Goal: Information Seeking & Learning: Learn about a topic

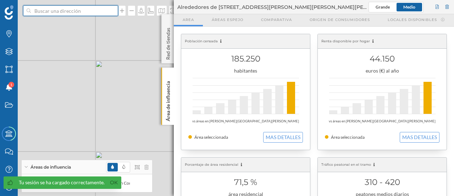
click at [52, 12] on input at bounding box center [71, 10] width 80 height 11
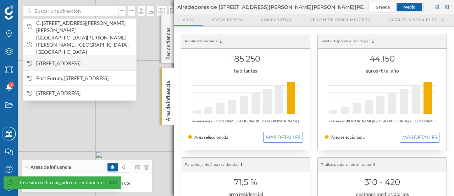
click at [66, 60] on span "[STREET_ADDRESS]" at bounding box center [84, 63] width 97 height 7
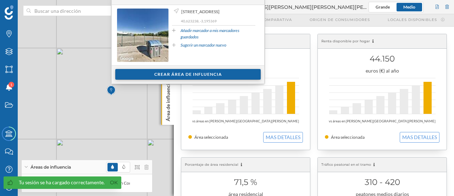
click at [182, 72] on div "Crear área de influencia" at bounding box center [188, 74] width 146 height 11
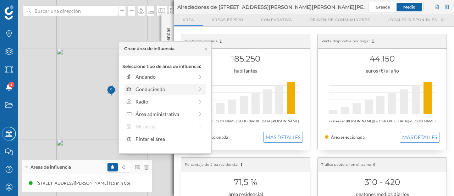
click at [166, 88] on div "Conduciendo" at bounding box center [165, 88] width 58 height 7
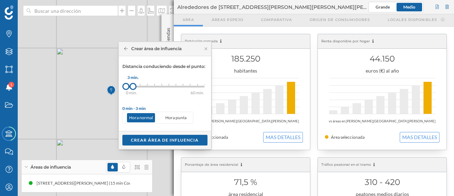
click at [130, 86] on div at bounding box center [133, 86] width 7 height 7
drag, startPoint x: 132, startPoint y: 86, endPoint x: 171, endPoint y: 86, distance: 39.4
click at [171, 86] on div at bounding box center [171, 86] width 7 height 7
click at [168, 139] on div "Crear área de influencia" at bounding box center [164, 139] width 85 height 11
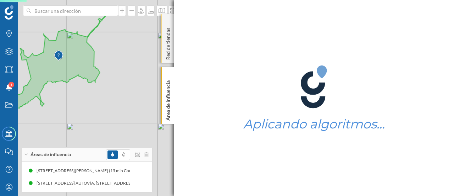
click at [169, 20] on div "Red de tiendas" at bounding box center [168, 38] width 12 height 49
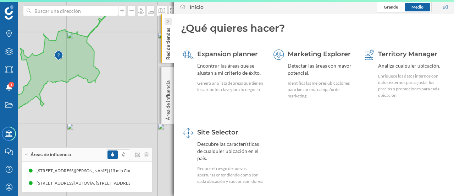
click at [169, 20] on div at bounding box center [168, 21] width 7 height 7
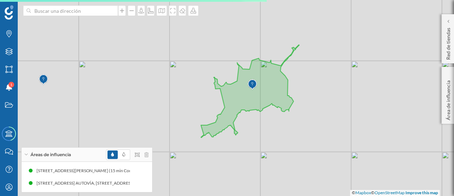
drag, startPoint x: 159, startPoint y: 89, endPoint x: 353, endPoint y: 117, distance: 195.9
click at [353, 117] on div "© Mapbox © OpenStreetMap Improve this map" at bounding box center [227, 98] width 454 height 196
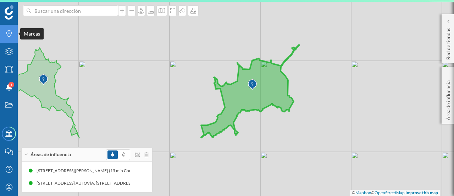
click at [11, 33] on icon "Marcas" at bounding box center [9, 33] width 9 height 7
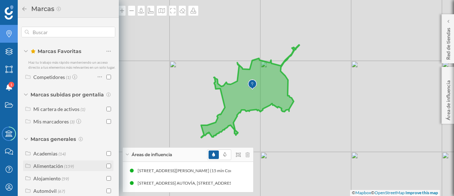
click at [106, 168] on input "checkbox" at bounding box center [108, 165] width 5 height 5
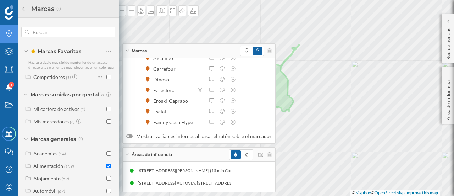
scroll to position [248, 0]
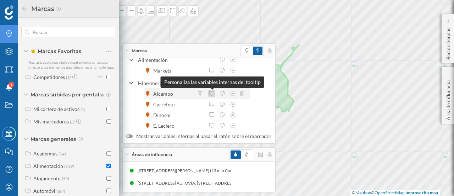
click at [212, 92] on icon at bounding box center [212, 93] width 6 height 5
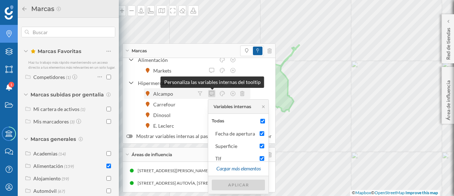
click at [212, 92] on icon at bounding box center [212, 93] width 6 height 5
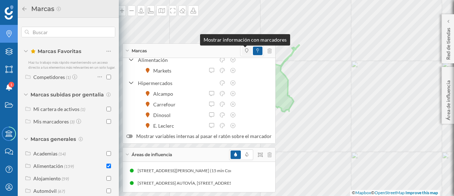
click at [245, 52] on icon at bounding box center [246, 50] width 3 height 4
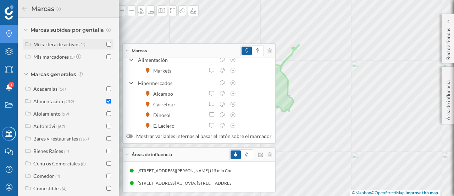
scroll to position [71, 0]
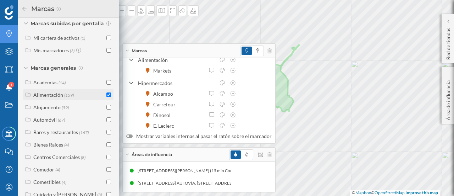
click at [45, 98] on div "Alimentación" at bounding box center [48, 95] width 30 height 6
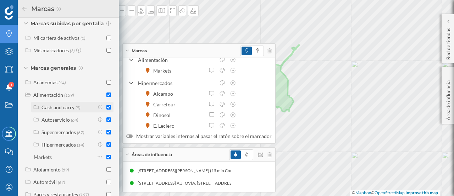
click at [109, 109] on input "checkbox" at bounding box center [108, 107] width 5 height 5
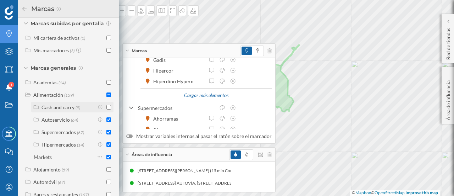
scroll to position [140, 0]
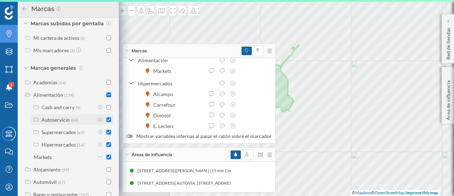
click at [107, 122] on input "checkbox" at bounding box center [108, 119] width 5 height 5
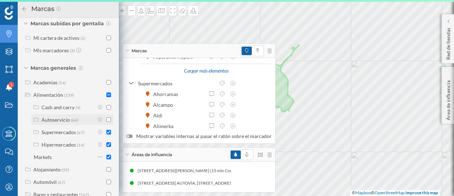
scroll to position [7, 0]
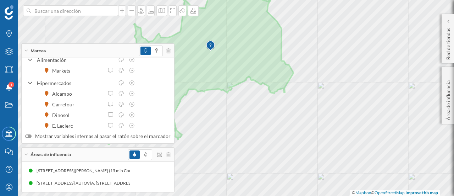
click at [24, 51] on icon at bounding box center [26, 51] width 4 height 2
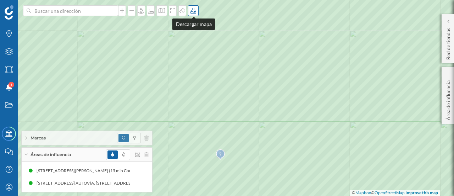
click at [193, 10] on icon at bounding box center [193, 11] width 7 height 6
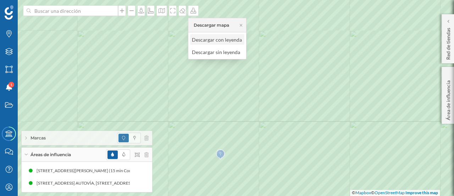
click at [207, 40] on div "Descargar con leyenda" at bounding box center [217, 39] width 50 height 7
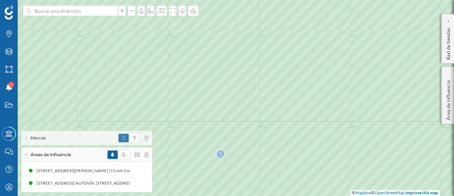
scroll to position [0, 0]
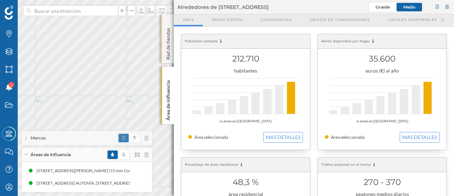
click at [168, 20] on div "Red de tiendas" at bounding box center [168, 38] width 12 height 49
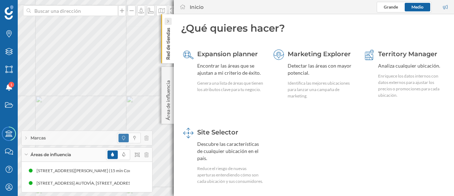
click at [168, 21] on icon at bounding box center [168, 22] width 2 height 4
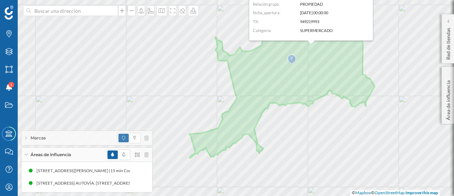
click at [24, 137] on div "Marcas" at bounding box center [87, 138] width 131 height 14
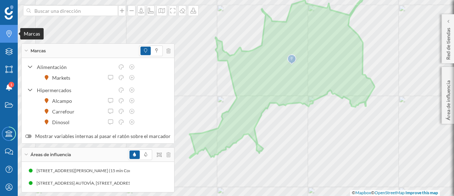
click at [10, 32] on icon "Marcas" at bounding box center [9, 33] width 9 height 7
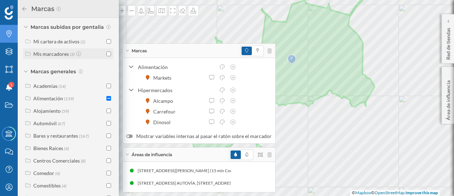
scroll to position [71, 0]
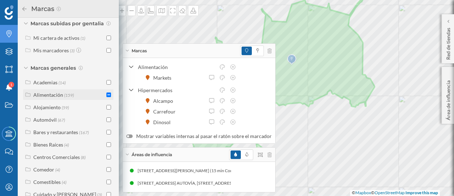
click at [45, 98] on div "Alimentación" at bounding box center [48, 95] width 30 height 6
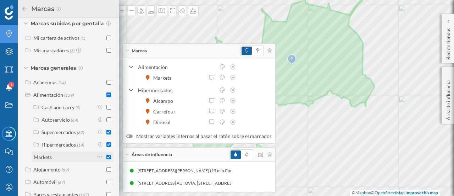
click at [107, 159] on input "checkbox" at bounding box center [108, 156] width 5 height 5
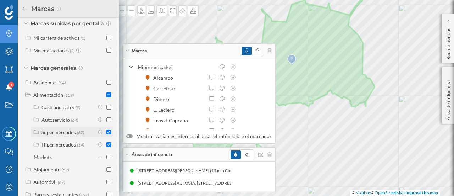
click at [107, 134] on input "checkbox" at bounding box center [108, 132] width 5 height 5
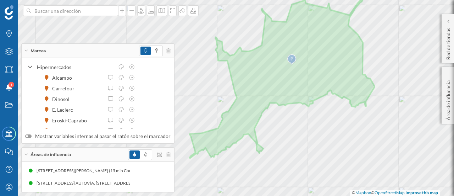
click at [23, 50] on div "Marcas" at bounding box center [98, 51] width 153 height 14
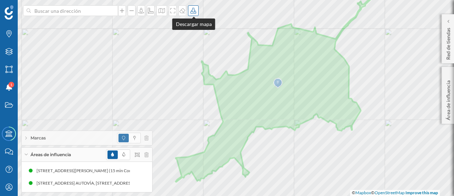
click at [193, 10] on icon at bounding box center [193, 11] width 7 height 6
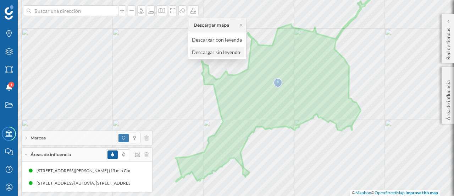
click at [212, 51] on div "Descargar sin leyenda" at bounding box center [217, 51] width 50 height 7
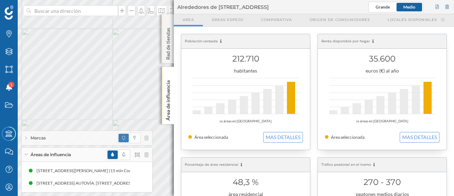
click at [168, 22] on div "Red de tiendas" at bounding box center [168, 38] width 12 height 49
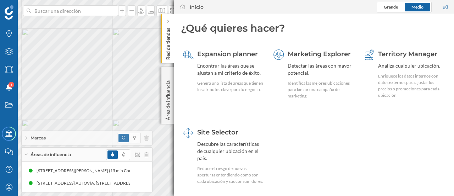
click at [168, 22] on icon at bounding box center [168, 21] width 2 height 3
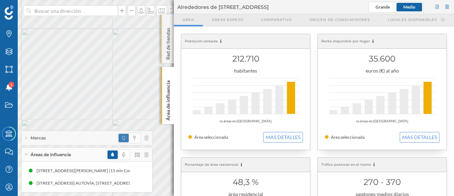
click at [167, 17] on div "Red de tiendas" at bounding box center [168, 38] width 12 height 49
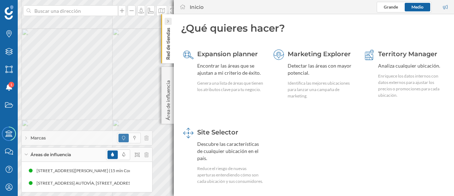
click at [167, 20] on icon at bounding box center [168, 22] width 2 height 4
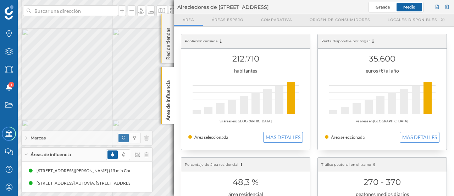
click at [166, 19] on div "Red de tiendas" at bounding box center [168, 38] width 12 height 49
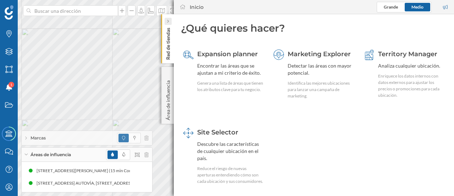
click at [167, 21] on icon at bounding box center [168, 22] width 2 height 4
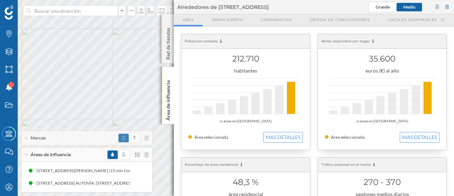
click at [169, 20] on div "Red de tiendas" at bounding box center [168, 38] width 12 height 49
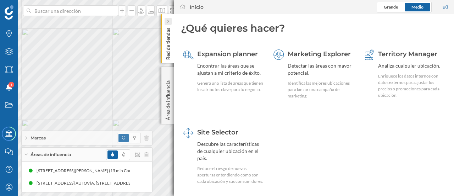
click at [168, 21] on icon at bounding box center [168, 21] width 2 height 3
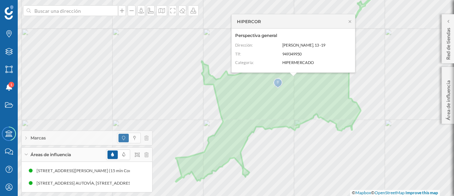
drag, startPoint x: 283, startPoint y: 44, endPoint x: 336, endPoint y: 41, distance: 53.0
click at [336, 41] on div "Perspectiva general Dirección: Eduardo Guitián, 13 -19 Tlf: 949349950 Categoría…" at bounding box center [294, 51] width 124 height 44
copy span "Eduardo Guitián, 13 -19"
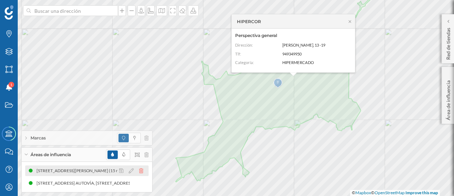
click at [142, 171] on icon at bounding box center [141, 170] width 4 height 5
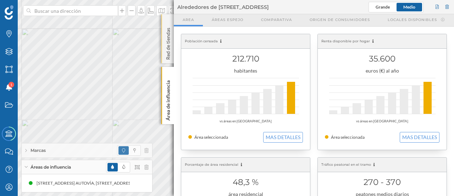
click at [167, 20] on div "Red de tiendas" at bounding box center [168, 38] width 12 height 49
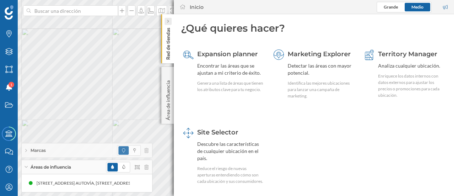
click at [168, 20] on icon at bounding box center [168, 21] width 2 height 3
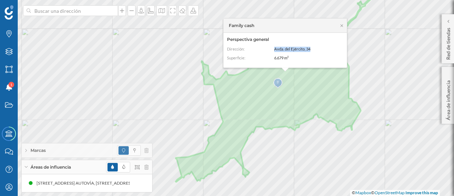
drag, startPoint x: 275, startPoint y: 49, endPoint x: 314, endPoint y: 49, distance: 39.8
click at [314, 49] on dd "Avda. del Ejército, 34" at bounding box center [307, 48] width 66 height 5
copy span "Avda. del Ejército, 34"
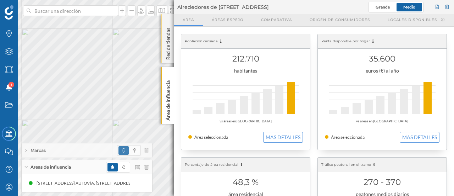
click at [170, 23] on div "Red de tiendas" at bounding box center [168, 38] width 12 height 49
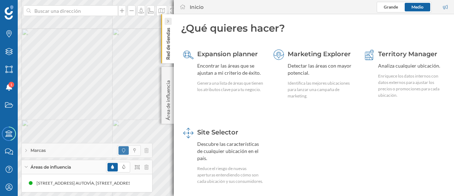
click at [169, 21] on div at bounding box center [168, 21] width 7 height 7
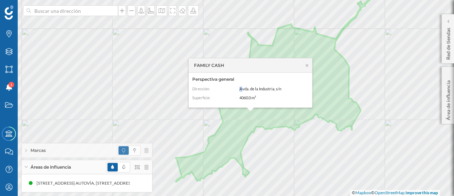
click at [241, 89] on div "Dirección: Avda. de la Industria, s/n" at bounding box center [248, 88] width 113 height 5
click at [265, 88] on span "Avda. de la Industria, s/n" at bounding box center [261, 88] width 42 height 5
drag, startPoint x: 239, startPoint y: 89, endPoint x: 294, endPoint y: 86, distance: 54.8
click at [294, 86] on div "Perspectiva general Dirección: Avda. de la Industria, s/n Superficie: 4060.0 m²" at bounding box center [251, 89] width 124 height 35
copy span "Avda. de la Industria, s/n"
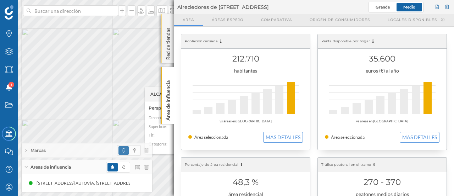
click at [169, 18] on div "Red de tiendas" at bounding box center [168, 38] width 12 height 49
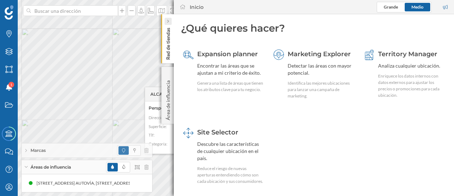
click at [168, 20] on icon at bounding box center [168, 22] width 2 height 4
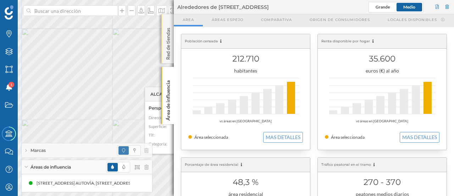
click at [165, 20] on div "Red de tiendas" at bounding box center [168, 38] width 12 height 49
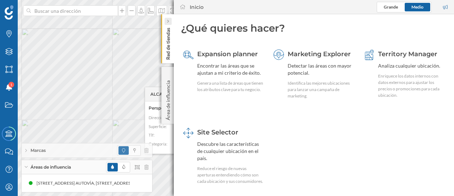
click at [168, 21] on icon at bounding box center [168, 22] width 2 height 4
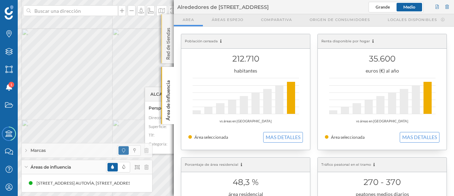
click at [170, 21] on div "Red de tiendas" at bounding box center [168, 38] width 12 height 49
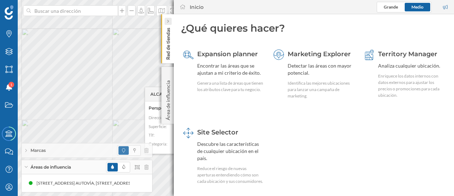
click at [168, 21] on icon at bounding box center [168, 21] width 2 height 3
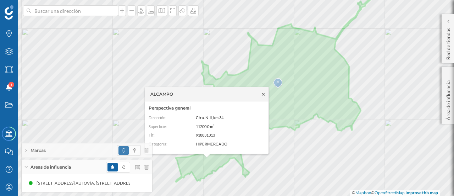
click at [264, 95] on icon at bounding box center [263, 94] width 2 height 2
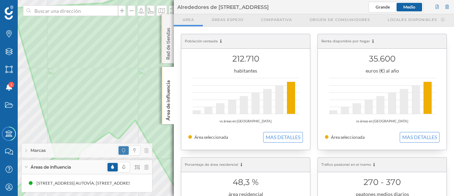
click at [169, 20] on div "Red de tiendas" at bounding box center [168, 38] width 12 height 49
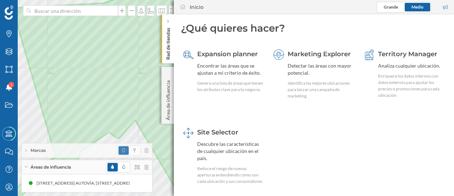
click at [169, 20] on div at bounding box center [168, 21] width 7 height 7
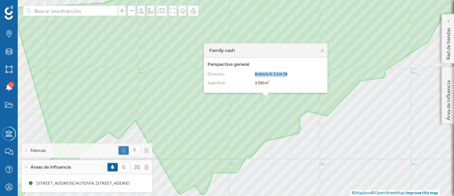
drag, startPoint x: 255, startPoint y: 72, endPoint x: 297, endPoint y: 72, distance: 41.9
click at [297, 72] on dd "Autovía A-2, km 34" at bounding box center [288, 74] width 66 height 5
copy span "Autovía A-2, km 34"
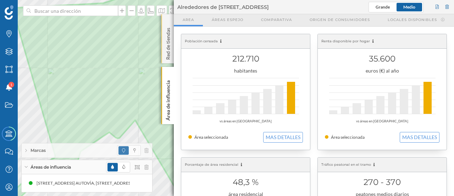
click at [166, 19] on div "Red de tiendas" at bounding box center [168, 38] width 12 height 49
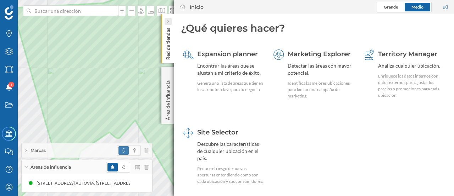
click at [166, 20] on div at bounding box center [168, 21] width 7 height 7
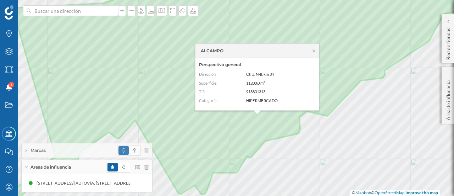
click at [246, 74] on div "Dirección: Ctra. N-II, km 34" at bounding box center [255, 74] width 113 height 5
drag, startPoint x: 247, startPoint y: 74, endPoint x: 275, endPoint y: 74, distance: 28.8
click at [275, 74] on dd "Ctra. N-II, km 34" at bounding box center [279, 74] width 66 height 5
copy span "Ctra. N-II, km 34"
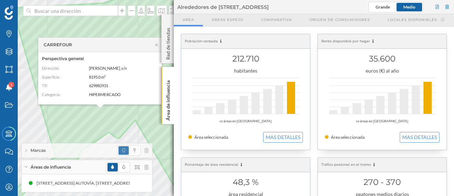
drag, startPoint x: 89, startPoint y: 67, endPoint x: 136, endPoint y: 68, distance: 47.6
click at [136, 68] on dd "Federico García Lorca, s/n" at bounding box center [122, 68] width 66 height 5
copy span "Federico García Lorca, s/n"
click at [170, 18] on div "Red de tiendas" at bounding box center [168, 38] width 12 height 49
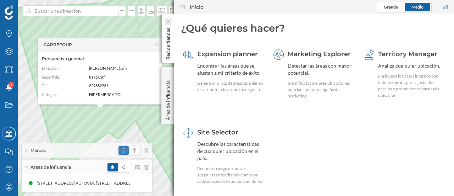
click at [168, 19] on icon at bounding box center [168, 21] width 2 height 4
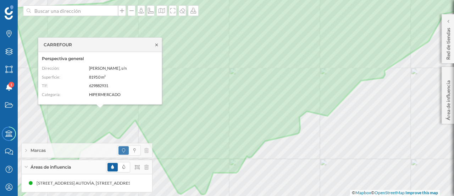
click at [156, 45] on icon at bounding box center [156, 45] width 5 height 4
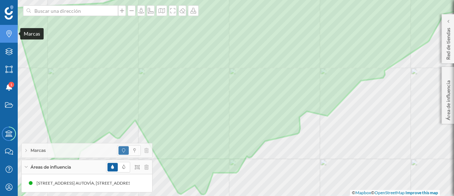
click at [11, 34] on icon "Marcas" at bounding box center [9, 33] width 9 height 7
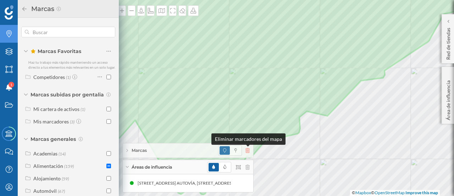
click at [248, 150] on icon at bounding box center [248, 150] width 4 height 5
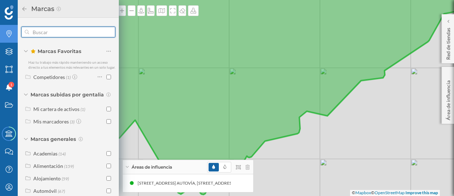
click at [72, 34] on input "text" at bounding box center [68, 32] width 78 height 14
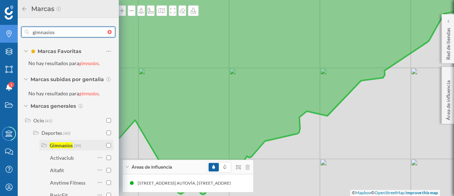
type input "gimnasios"
click at [107, 144] on input "checkbox" at bounding box center [108, 145] width 5 height 5
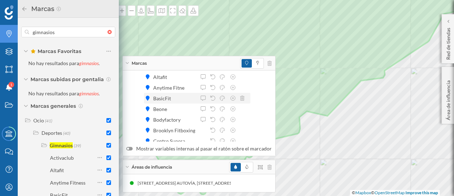
scroll to position [0, 0]
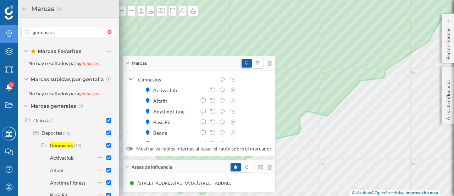
click at [245, 62] on icon at bounding box center [246, 63] width 3 height 4
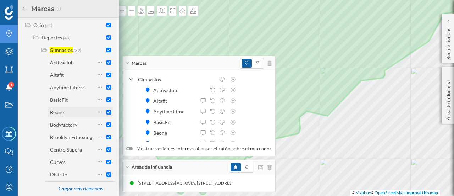
scroll to position [104, 0]
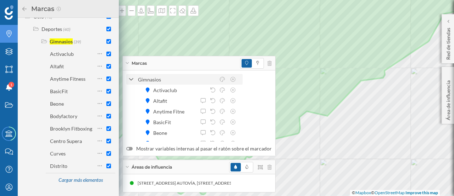
click at [128, 78] on div at bounding box center [131, 79] width 6 height 7
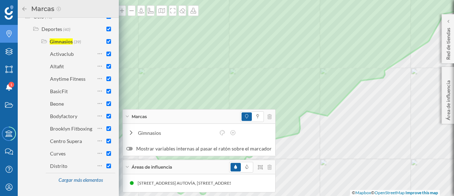
click at [23, 10] on icon at bounding box center [24, 8] width 6 height 5
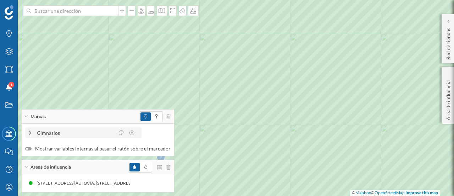
click at [29, 132] on icon at bounding box center [30, 132] width 6 height 5
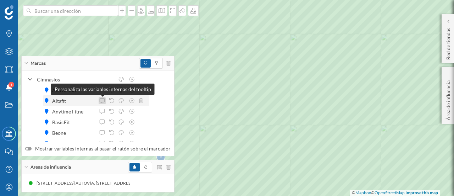
click at [102, 100] on icon at bounding box center [102, 100] width 6 height 5
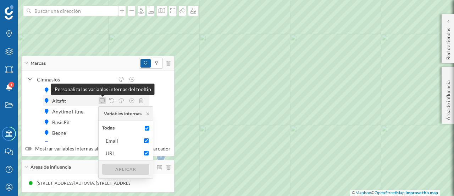
click at [102, 100] on icon at bounding box center [102, 100] width 6 height 5
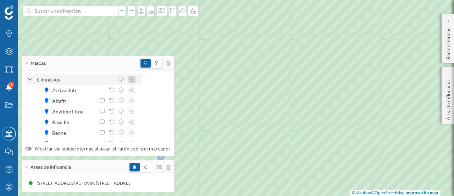
click at [131, 81] on icon at bounding box center [132, 79] width 6 height 5
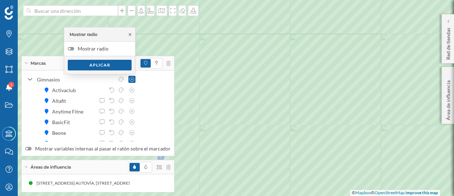
click at [130, 35] on icon at bounding box center [130, 34] width 2 height 2
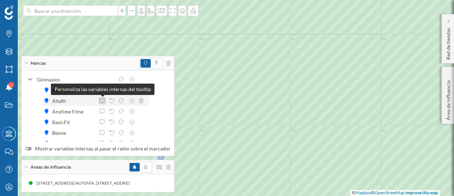
click at [101, 102] on icon at bounding box center [102, 100] width 6 height 5
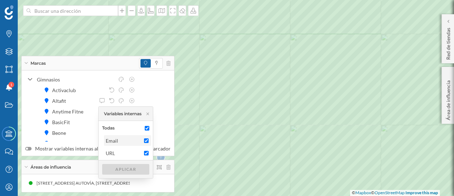
click at [146, 139] on input "Email" at bounding box center [146, 140] width 5 height 5
checkbox input "false"
click at [128, 167] on div "Aplicar" at bounding box center [125, 168] width 47 height 11
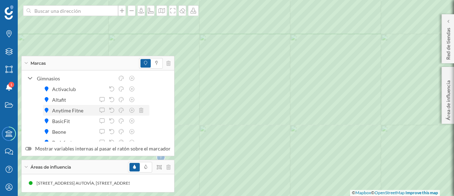
scroll to position [0, 0]
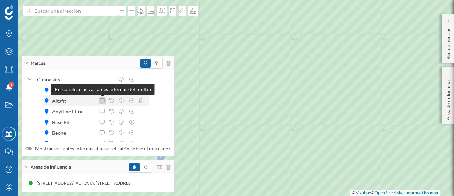
click at [100, 100] on icon at bounding box center [102, 100] width 6 height 5
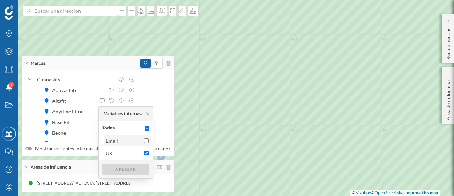
click at [146, 140] on input "Email" at bounding box center [146, 140] width 5 height 5
checkbox input "true"
click at [128, 168] on div "Aplicar" at bounding box center [125, 168] width 47 height 11
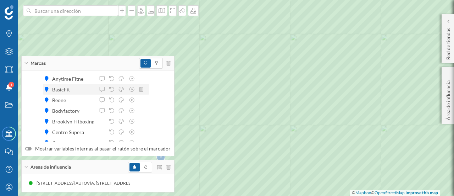
scroll to position [69, 0]
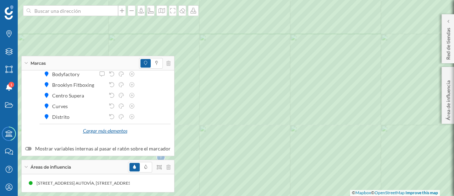
click at [97, 130] on div "Cargar más elementos" at bounding box center [104, 131] width 53 height 11
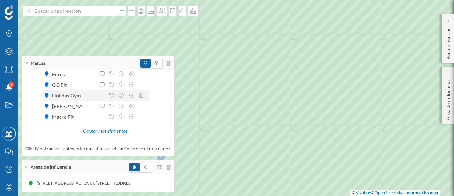
scroll to position [0, 0]
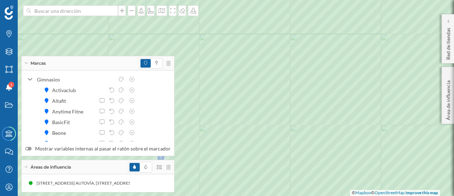
click at [28, 62] on icon at bounding box center [26, 63] width 4 height 2
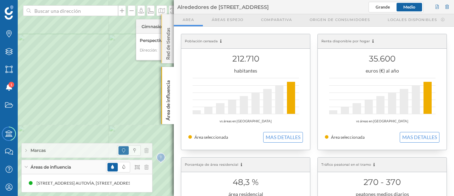
click at [167, 20] on div "Red de tiendas" at bounding box center [168, 38] width 12 height 49
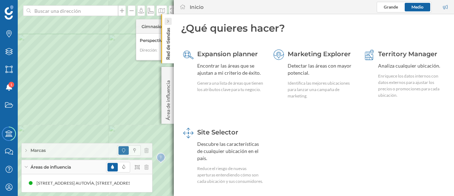
click at [168, 20] on icon at bounding box center [168, 22] width 2 height 4
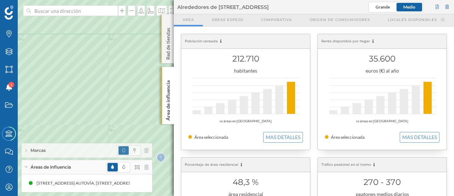
click at [167, 20] on div "Red de tiendas" at bounding box center [168, 38] width 12 height 49
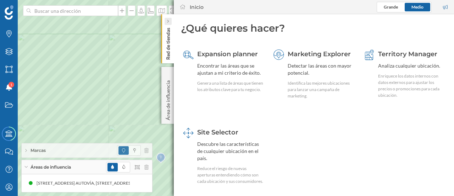
click at [168, 20] on icon at bounding box center [168, 21] width 2 height 3
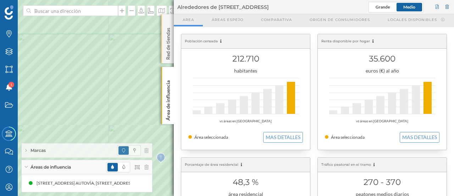
click at [167, 22] on div "Red de tiendas" at bounding box center [168, 38] width 12 height 49
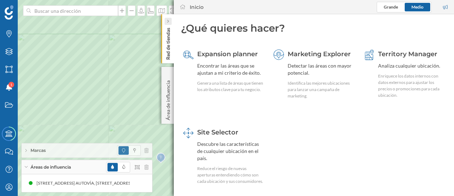
click at [168, 22] on icon at bounding box center [168, 22] width 2 height 4
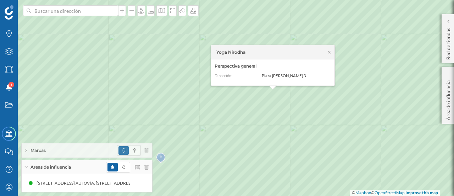
click at [26, 149] on icon at bounding box center [26, 150] width 2 height 4
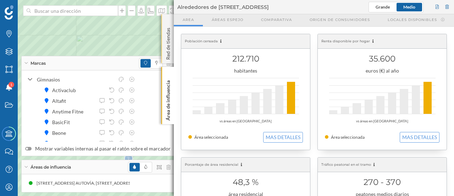
click at [168, 19] on div "Red de tiendas" at bounding box center [168, 38] width 12 height 49
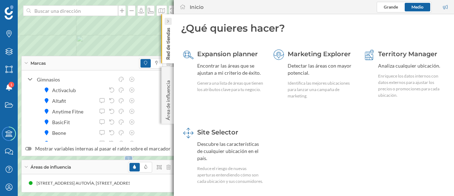
click at [168, 20] on icon at bounding box center [168, 21] width 2 height 3
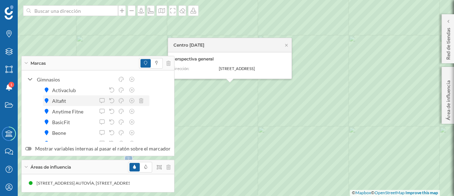
scroll to position [35, 0]
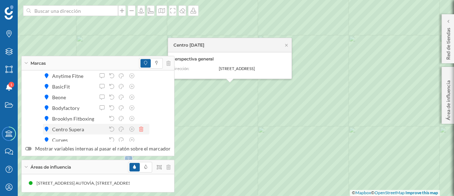
click at [143, 130] on icon at bounding box center [141, 128] width 4 height 5
click at [142, 130] on icon at bounding box center [141, 128] width 4 height 5
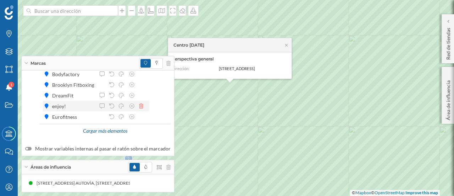
click at [142, 105] on icon at bounding box center [141, 105] width 4 height 5
click at [115, 131] on div "Cargar más elementos" at bounding box center [104, 131] width 53 height 11
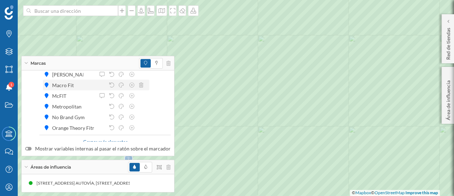
scroll to position [176, 0]
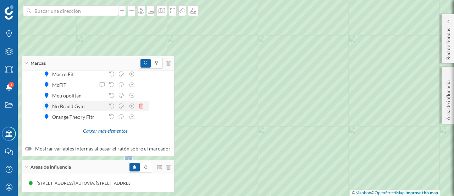
click at [141, 106] on icon at bounding box center [141, 105] width 4 height 5
click at [141, 117] on icon at bounding box center [141, 116] width 4 height 5
click at [103, 131] on div "Cargar más elementos" at bounding box center [104, 131] width 53 height 11
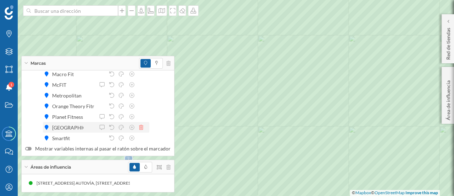
click at [143, 127] on icon at bounding box center [141, 127] width 4 height 5
click at [142, 127] on icon at bounding box center [141, 127] width 4 height 5
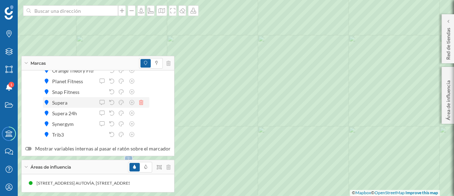
click at [141, 103] on icon at bounding box center [141, 102] width 4 height 5
click at [141, 102] on icon at bounding box center [141, 102] width 4 height 5
click at [141, 111] on icon at bounding box center [141, 112] width 4 height 5
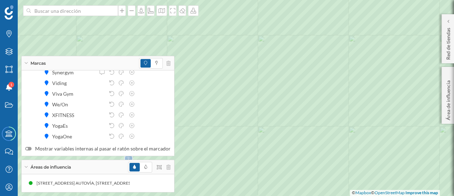
scroll to position [247, 0]
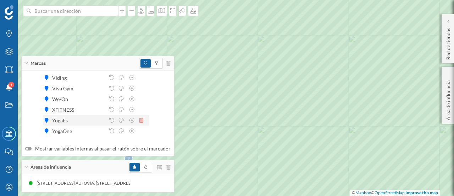
click at [143, 121] on icon at bounding box center [141, 119] width 4 height 5
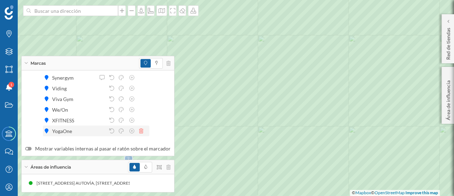
click at [142, 131] on icon at bounding box center [141, 130] width 4 height 5
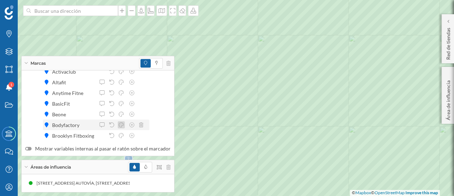
scroll to position [0, 0]
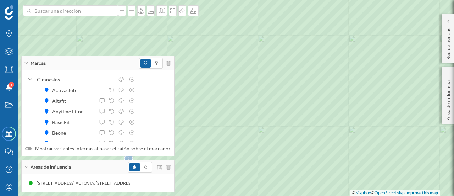
click at [25, 63] on icon at bounding box center [26, 63] width 4 height 2
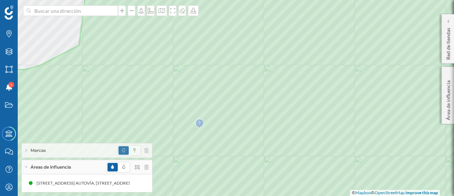
click at [27, 150] on div "Marcas" at bounding box center [87, 150] width 131 height 14
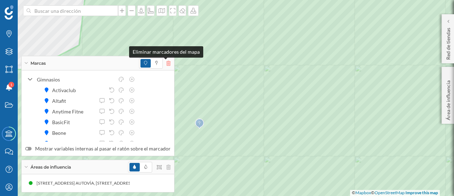
click at [166, 61] on icon at bounding box center [168, 63] width 4 height 5
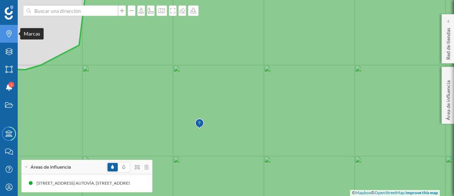
click at [9, 33] on icon "Marcas" at bounding box center [9, 33] width 9 height 7
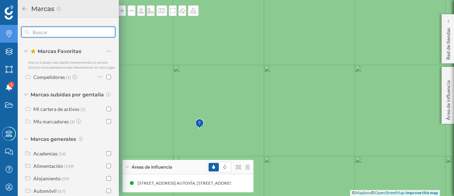
click at [58, 27] on input "text" at bounding box center [68, 32] width 78 height 14
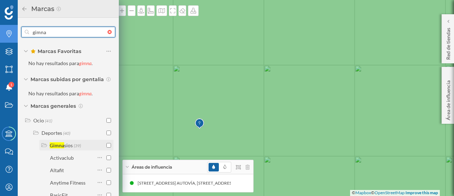
type input "gimna"
click at [54, 144] on div "Gimna" at bounding box center [57, 145] width 15 height 6
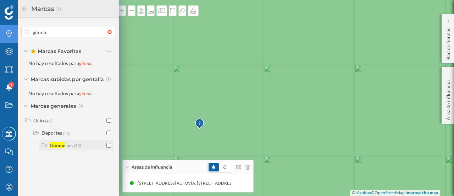
click at [109, 144] on input "checkbox" at bounding box center [108, 145] width 5 height 5
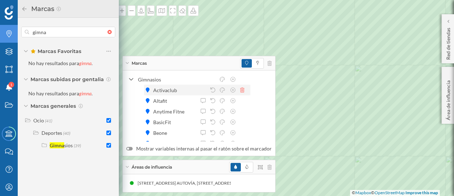
click at [244, 91] on icon at bounding box center [242, 89] width 4 height 5
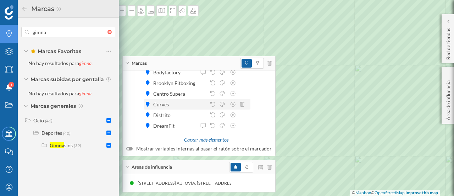
scroll to position [69, 0]
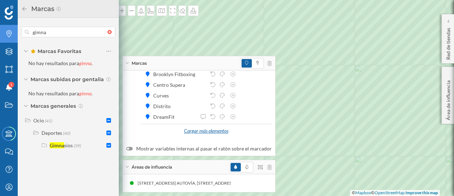
click at [202, 133] on div "Cargar más elementos" at bounding box center [206, 131] width 53 height 11
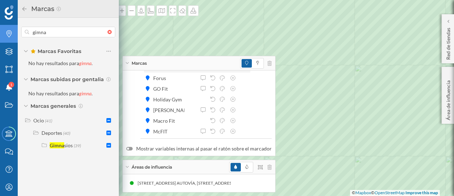
scroll to position [176, 0]
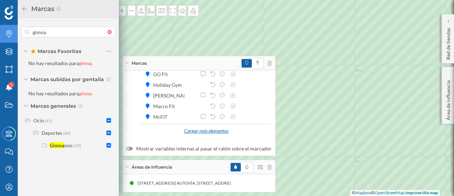
click at [198, 132] on div "Cargar más elementos" at bounding box center [206, 131] width 53 height 11
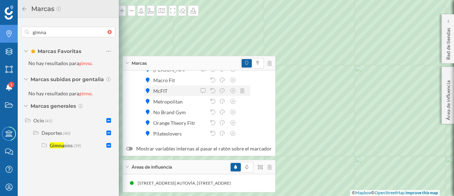
scroll to position [211, 0]
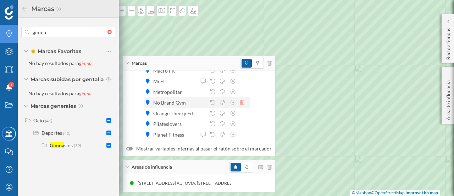
click at [244, 103] on icon at bounding box center [242, 102] width 4 height 5
click at [242, 113] on icon at bounding box center [242, 112] width 4 height 5
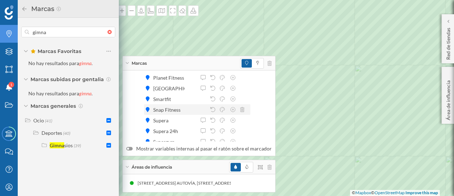
scroll to position [282, 0]
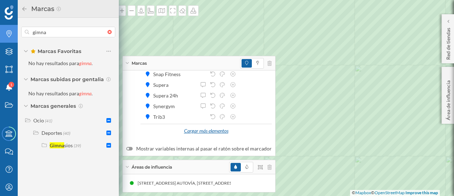
click at [205, 132] on div "Cargar más elementos" at bounding box center [206, 131] width 53 height 11
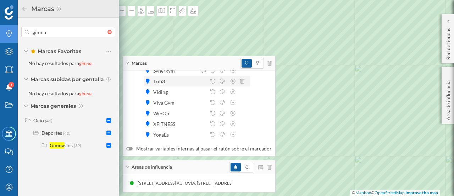
scroll to position [332, 0]
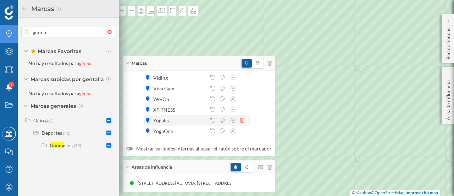
click at [243, 120] on icon at bounding box center [242, 119] width 4 height 5
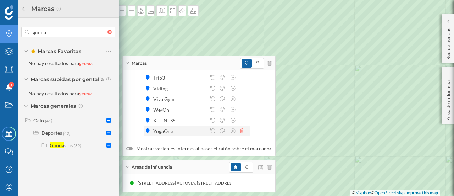
click at [242, 132] on icon at bounding box center [242, 130] width 4 height 5
click at [128, 64] on icon at bounding box center [127, 63] width 4 height 2
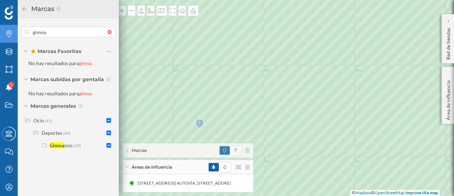
click at [22, 9] on icon at bounding box center [24, 8] width 6 height 5
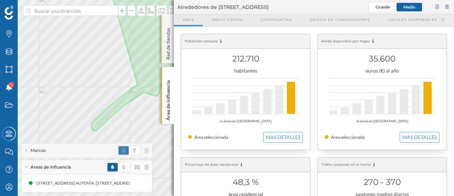
click at [168, 17] on div "Red de tiendas" at bounding box center [168, 38] width 12 height 49
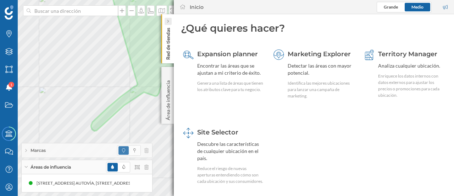
click at [168, 19] on icon at bounding box center [168, 21] width 2 height 4
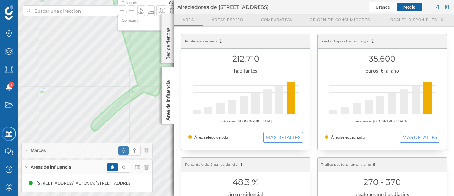
click at [168, 18] on div "Red de tiendas" at bounding box center [168, 38] width 12 height 49
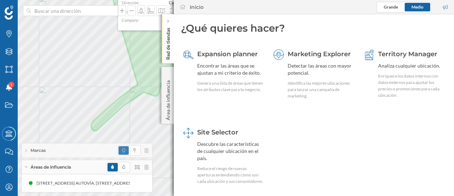
click at [168, 18] on icon at bounding box center [168, 21] width 2 height 7
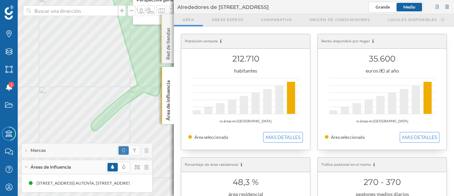
click at [165, 21] on div "Red de tiendas" at bounding box center [168, 38] width 12 height 49
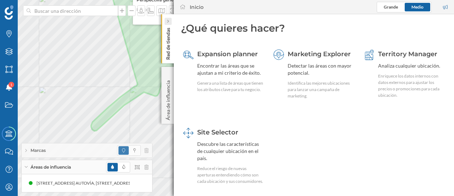
click at [168, 20] on icon at bounding box center [168, 21] width 2 height 3
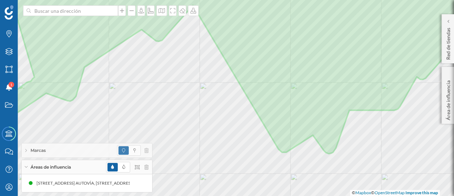
click at [26, 150] on icon at bounding box center [26, 149] width 2 height 3
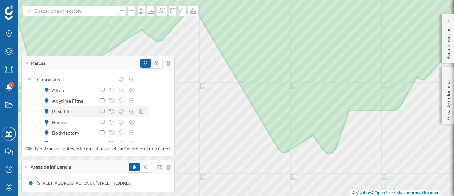
scroll to position [69, 0]
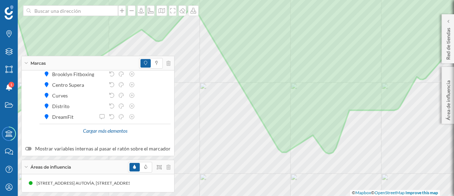
click at [25, 65] on div "Marcas" at bounding box center [98, 63] width 153 height 14
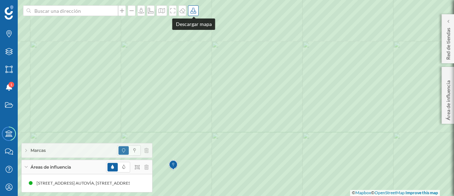
click at [194, 12] on icon at bounding box center [193, 11] width 7 height 6
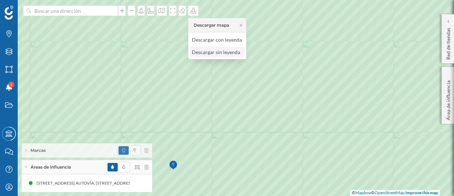
click at [215, 52] on div "Descargar sin leyenda" at bounding box center [217, 51] width 50 height 7
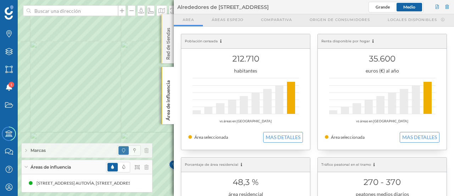
click at [166, 20] on div "Red de tiendas" at bounding box center [168, 38] width 12 height 49
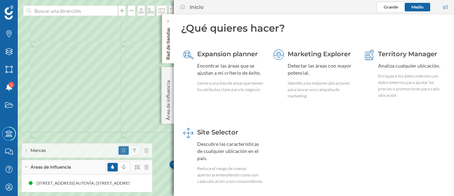
click at [166, 20] on div at bounding box center [168, 21] width 7 height 7
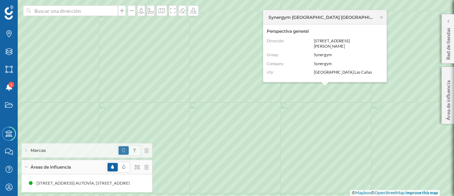
drag, startPoint x: 314, startPoint y: 41, endPoint x: 378, endPoint y: 41, distance: 63.9
click at [378, 41] on dd "Boulevard Clara Campoamor, 22, Guadalajara, Guadalajara" at bounding box center [347, 43] width 66 height 10
copy span "Boulevard Clara Campoamor, 22,"
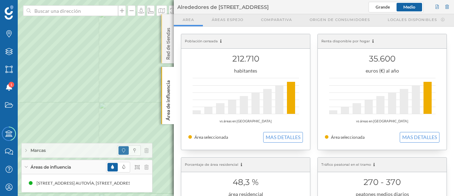
click at [170, 21] on div "Red de tiendas" at bounding box center [168, 38] width 12 height 49
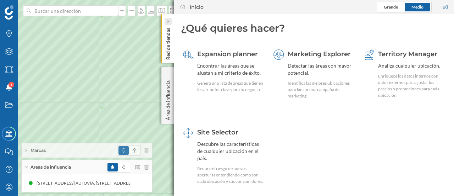
click at [168, 21] on icon at bounding box center [168, 22] width 2 height 4
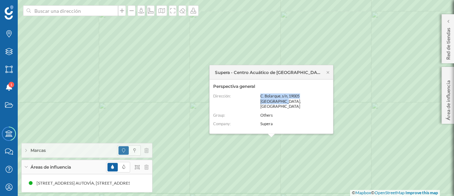
drag, startPoint x: 261, startPoint y: 101, endPoint x: 325, endPoint y: 100, distance: 64.3
click at [325, 100] on dd "C. Bolarque, s/n, 19005 Guadalajara, Spain" at bounding box center [294, 101] width 66 height 16
copy span "C. Bolarque, s/n, 19005 Guadalajara,"
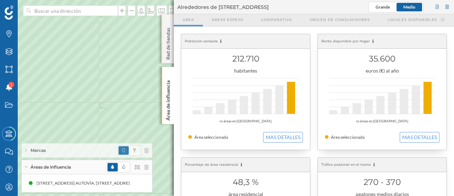
click at [168, 21] on div "Red de tiendas" at bounding box center [168, 38] width 12 height 49
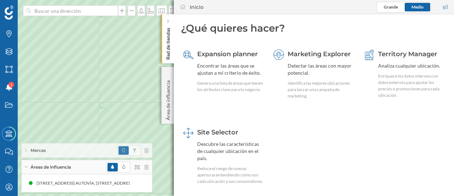
click at [168, 21] on icon at bounding box center [168, 21] width 2 height 3
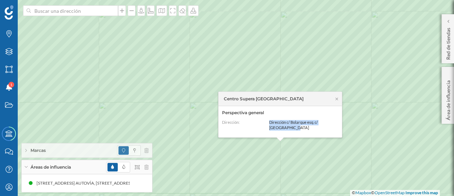
drag, startPoint x: 270, startPoint y: 122, endPoint x: 336, endPoint y: 131, distance: 67.0
click at [336, 131] on dl "Dirección: Dirección c/ Bolarque esq. c/ Laguna Grande" at bounding box center [280, 127] width 116 height 14
copy span "Dirección c/ Bolarque esq. c/ Laguna Grande"
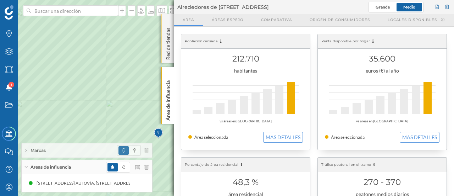
click at [167, 20] on div "Red de tiendas" at bounding box center [168, 38] width 12 height 49
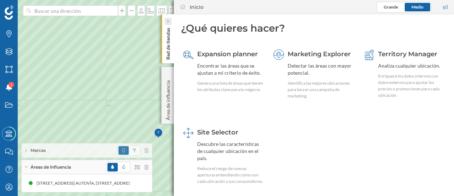
click at [168, 20] on icon at bounding box center [168, 21] width 2 height 3
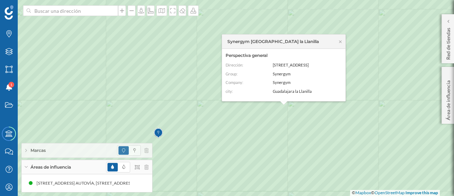
drag, startPoint x: 273, startPoint y: 60, endPoint x: 330, endPoint y: 61, distance: 56.4
click at [330, 63] on dd "C. de la Virgen de la Soledad, 26, Guadalajara, Guadalajara" at bounding box center [306, 65] width 66 height 5
copy span "C. de la Virgen de la Soledad, 26,"
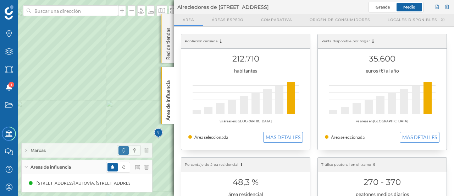
click at [168, 20] on div "Red de tiendas" at bounding box center [168, 38] width 12 height 49
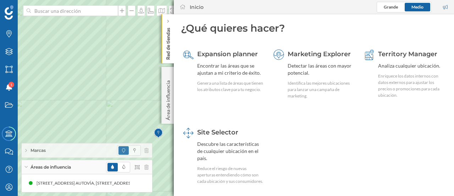
click at [168, 20] on icon at bounding box center [168, 22] width 2 height 4
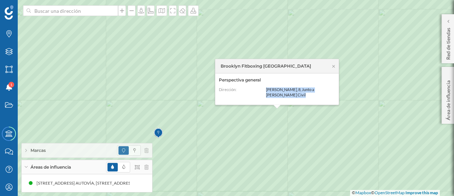
drag, startPoint x: 266, startPoint y: 87, endPoint x: 333, endPoint y: 94, distance: 67.1
click at [333, 94] on dl "Dirección: C. Rufino Blanco, 8, Junto a C. Guardia Civil" at bounding box center [277, 94] width 116 height 14
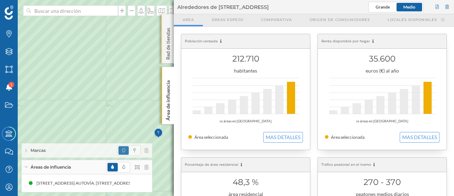
click at [168, 20] on div "Red de tiendas" at bounding box center [168, 38] width 12 height 49
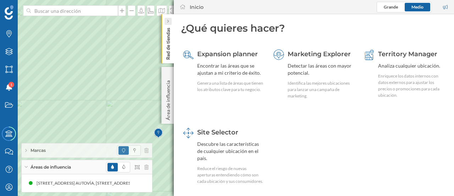
click at [168, 20] on icon at bounding box center [168, 21] width 2 height 3
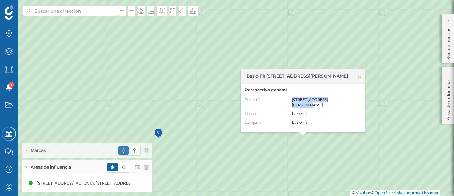
drag, startPoint x: 292, startPoint y: 104, endPoint x: 352, endPoint y: 103, distance: 60.7
click at [352, 103] on dd "Avenida Eduardo Guitián 3" at bounding box center [325, 102] width 66 height 10
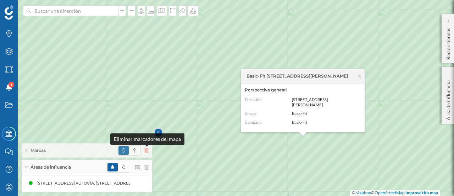
click at [148, 150] on icon at bounding box center [146, 150] width 4 height 5
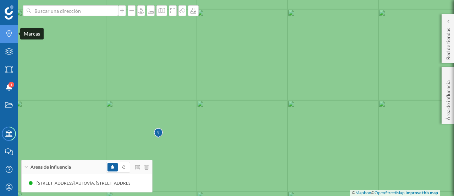
click at [10, 32] on icon "Marcas" at bounding box center [9, 33] width 9 height 7
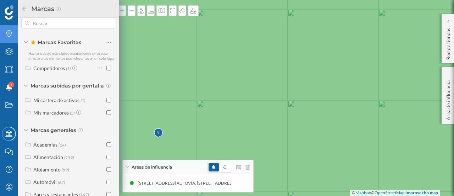
scroll to position [0, 0]
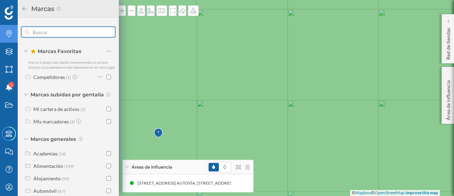
click at [49, 32] on input "text" at bounding box center [68, 32] width 78 height 14
type input "o"
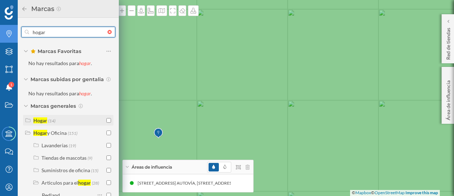
type input "hogar"
click at [106, 118] on input "checkbox" at bounding box center [108, 120] width 5 height 5
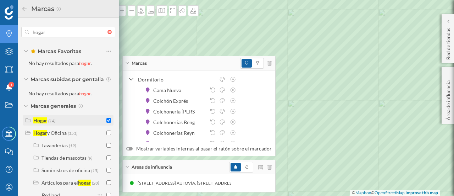
click at [43, 118] on div "Hogar" at bounding box center [40, 120] width 14 height 6
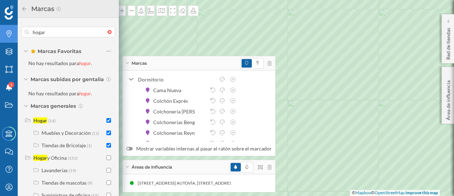
click at [22, 7] on icon at bounding box center [24, 8] width 6 height 5
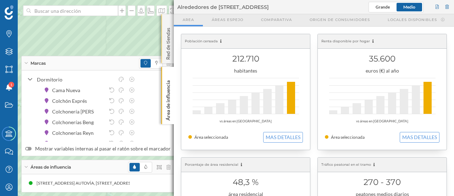
click at [167, 21] on div "Red de tiendas" at bounding box center [168, 38] width 12 height 49
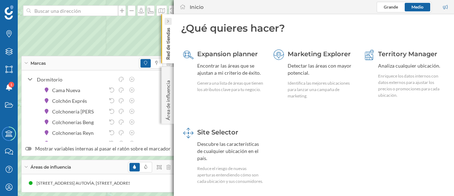
click at [168, 20] on icon at bounding box center [168, 22] width 2 height 4
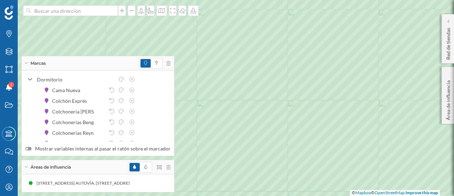
click at [27, 63] on icon at bounding box center [26, 63] width 4 height 2
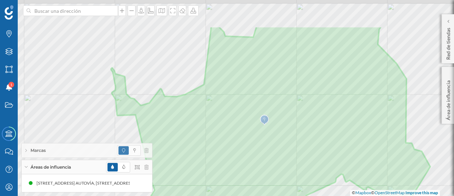
click at [321, 195] on html "Marcas Capas Áreas Notificaciones 1 Estados Academy Contacta con nosotros Centr…" at bounding box center [227, 98] width 454 height 196
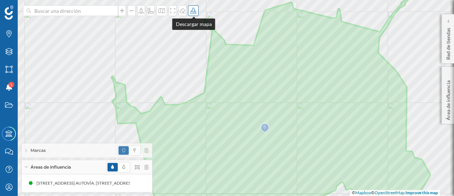
click at [194, 11] on icon at bounding box center [193, 11] width 7 height 6
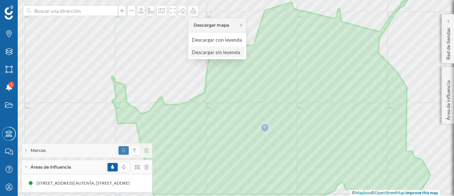
click at [211, 52] on div "Descargar sin leyenda" at bounding box center [217, 51] width 50 height 7
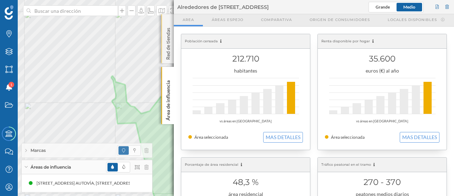
click at [170, 19] on div "Red de tiendas" at bounding box center [168, 38] width 12 height 49
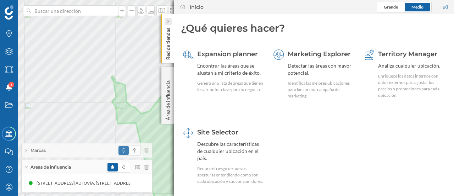
click at [168, 20] on icon at bounding box center [168, 21] width 2 height 3
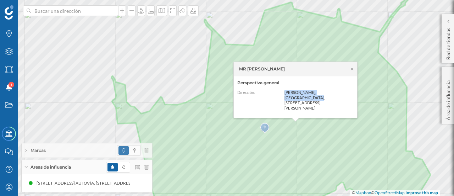
drag, startPoint x: 285, startPoint y: 97, endPoint x: 342, endPoint y: 97, distance: 57.5
click at [325, 97] on span "Eduardo Guitián, Centro CC Ferial Plaza, Av. de Eduardo Guitián, 13 - 19, Local…" at bounding box center [305, 100] width 40 height 20
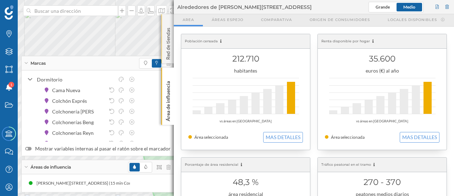
click at [167, 22] on div "Red de tiendas" at bounding box center [168, 38] width 12 height 49
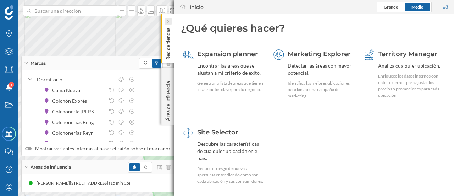
click at [168, 21] on icon at bounding box center [168, 21] width 2 height 3
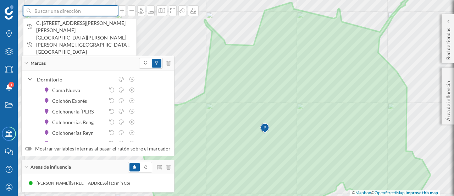
click at [75, 14] on input at bounding box center [71, 10] width 80 height 11
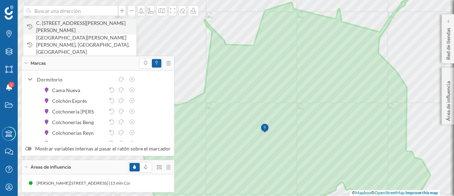
click at [74, 26] on span "C. [STREET_ADDRESS][PERSON_NAME][PERSON_NAME]" at bounding box center [84, 27] width 97 height 14
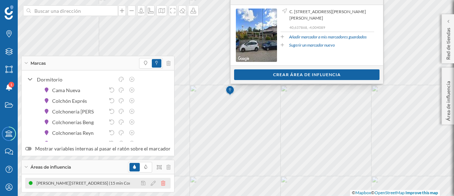
click at [161, 182] on icon at bounding box center [163, 182] width 4 height 5
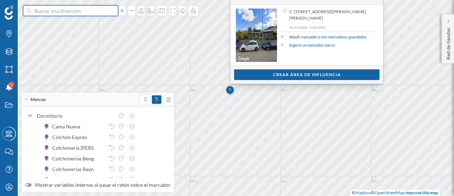
click at [85, 14] on input at bounding box center [71, 10] width 80 height 11
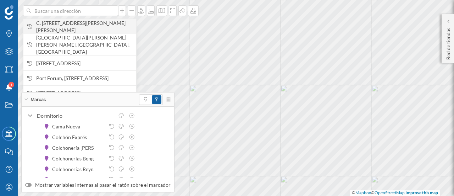
click at [80, 26] on span "C. [STREET_ADDRESS][PERSON_NAME][PERSON_NAME]" at bounding box center [84, 27] width 97 height 14
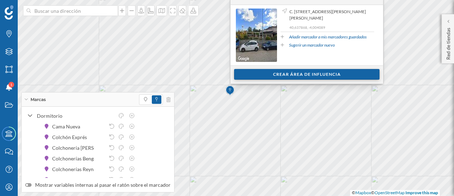
click at [317, 76] on div "Crear área de influencia" at bounding box center [307, 74] width 146 height 11
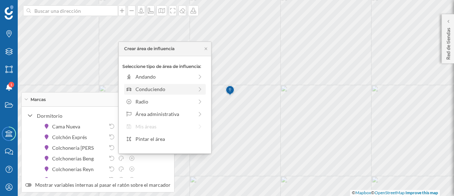
click at [155, 88] on div "Conduciendo" at bounding box center [165, 88] width 58 height 7
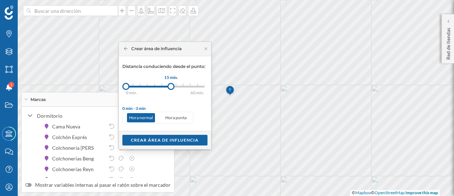
drag, startPoint x: 134, startPoint y: 84, endPoint x: 171, endPoint y: 84, distance: 36.9
click at [171, 84] on div at bounding box center [171, 86] width 7 height 7
click at [162, 139] on div "Crear área de influencia" at bounding box center [164, 139] width 85 height 11
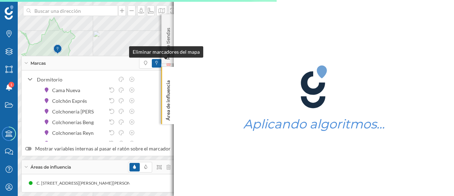
click at [166, 64] on icon at bounding box center [168, 63] width 4 height 5
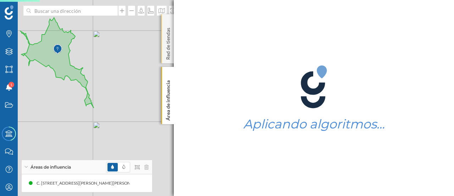
click at [168, 20] on div "Red de tiendas" at bounding box center [168, 38] width 12 height 49
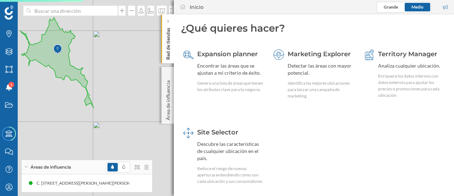
click at [168, 20] on icon at bounding box center [168, 22] width 2 height 4
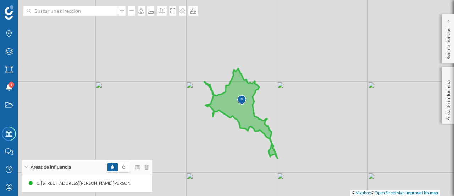
drag, startPoint x: 98, startPoint y: 60, endPoint x: 282, endPoint y: 111, distance: 191.1
click at [282, 111] on div "© Mapbox © OpenStreetMap Improve this map" at bounding box center [227, 98] width 454 height 196
click at [452, 22] on div at bounding box center [448, 21] width 7 height 7
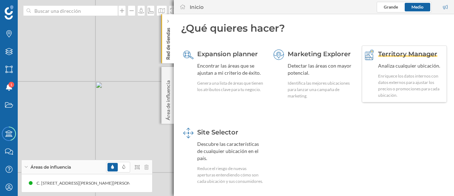
click at [400, 64] on div "Analiza cualquier ubicación." at bounding box center [411, 65] width 67 height 7
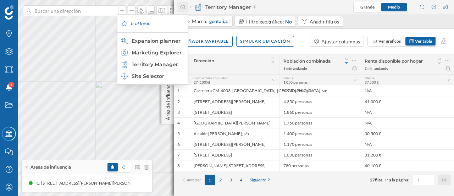
click at [185, 7] on icon at bounding box center [183, 6] width 6 height 5
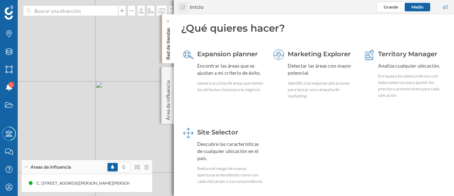
click at [184, 7] on icon at bounding box center [183, 6] width 6 height 5
click at [232, 70] on div "Encontrar las áreas que se ajustan a mi criterio de éxito." at bounding box center [230, 69] width 67 height 14
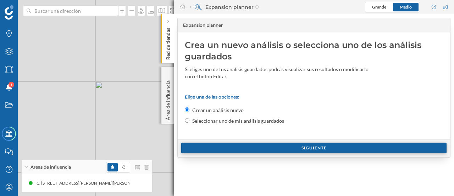
click at [309, 148] on div "Siguiente" at bounding box center [314, 147] width 266 height 11
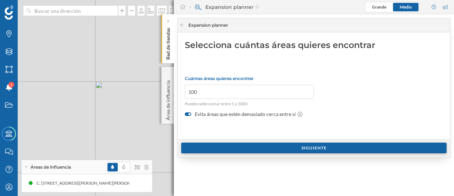
click at [316, 146] on div "Siguiente" at bounding box center [314, 147] width 266 height 11
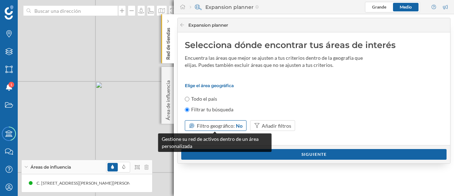
click at [213, 125] on span "Filtro geográfico:" at bounding box center [216, 125] width 38 height 6
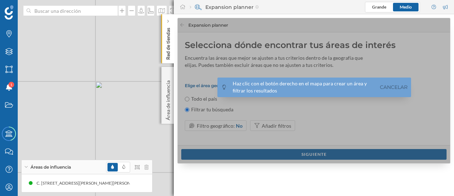
drag, startPoint x: 213, startPoint y: 125, endPoint x: 206, endPoint y: 125, distance: 7.1
click at [301, 105] on div at bounding box center [314, 90] width 273 height 145
click at [400, 87] on link "Cancelar" at bounding box center [393, 87] width 31 height 8
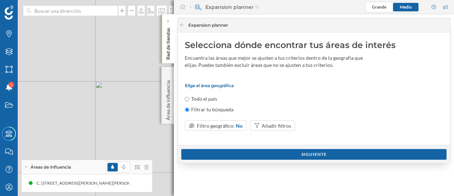
click at [187, 97] on input "Todo el país" at bounding box center [187, 99] width 5 height 5
radio input "true"
radio input "false"
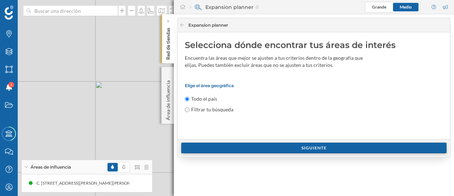
click at [325, 147] on div "Siguiente" at bounding box center [314, 147] width 266 height 11
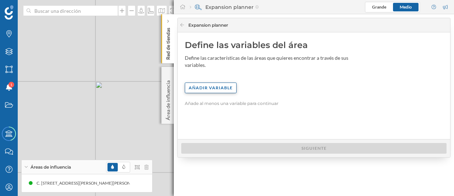
click at [213, 82] on div "Añadir variable" at bounding box center [211, 87] width 52 height 11
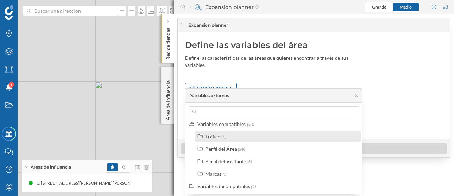
scroll to position [4, 0]
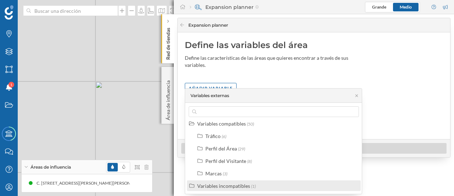
click at [229, 186] on div "Variables incompatibles" at bounding box center [223, 185] width 53 height 6
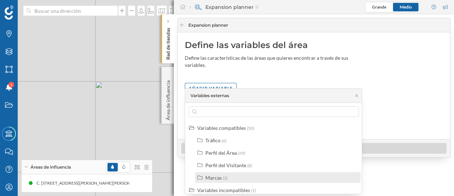
click at [215, 177] on div "Marcas" at bounding box center [214, 177] width 16 height 6
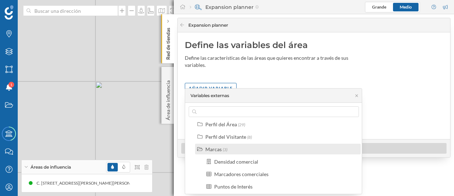
scroll to position [54, 0]
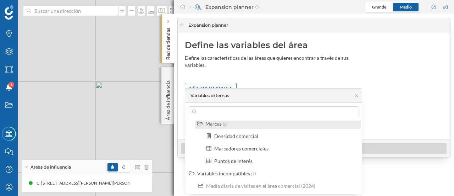
click at [216, 123] on div "Marcas" at bounding box center [214, 123] width 16 height 6
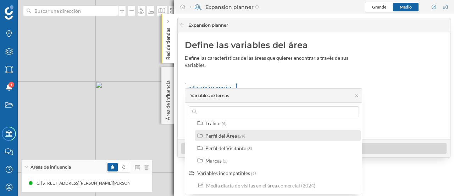
scroll to position [0, 0]
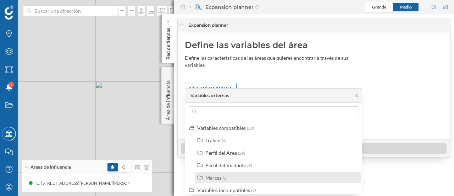
click at [217, 175] on div "Marcas" at bounding box center [214, 177] width 16 height 6
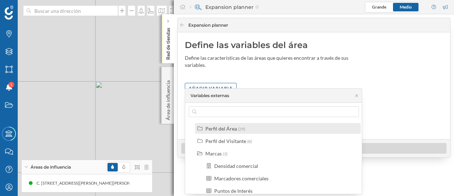
scroll to position [54, 0]
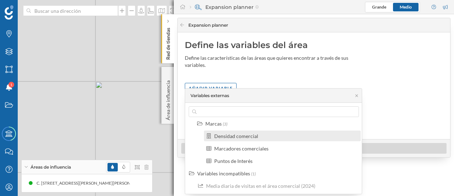
click at [235, 136] on div "Densidad comercial" at bounding box center [236, 136] width 44 height 6
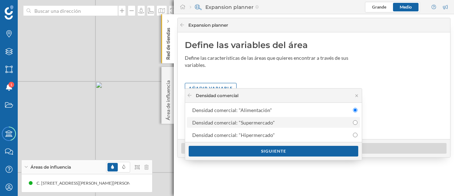
click at [356, 121] on input "Densidad comercial: "Supermercado"" at bounding box center [355, 122] width 5 height 5
radio input "true"
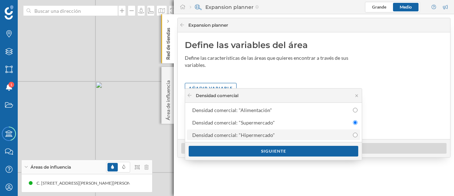
click at [354, 133] on input "Densidad comercial: "Hipermercado"" at bounding box center [355, 134] width 5 height 5
radio input "true"
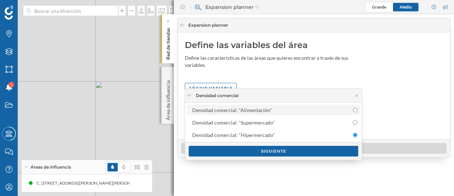
click at [356, 110] on input "Densidad comercial: "Alimentación"" at bounding box center [355, 110] width 5 height 5
radio input "true"
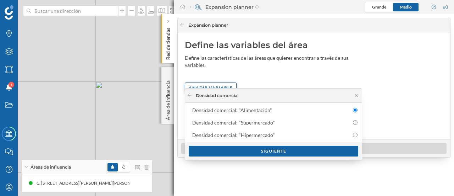
click at [215, 82] on div "Añadir variable" at bounding box center [211, 87] width 52 height 11
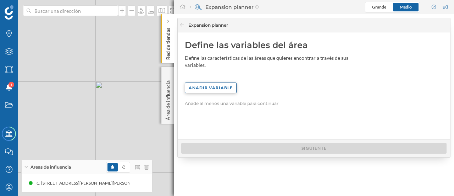
click at [214, 82] on div "Añadir variable" at bounding box center [211, 87] width 52 height 11
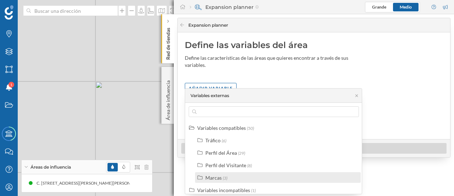
click at [215, 176] on div "Marcas" at bounding box center [214, 177] width 16 height 6
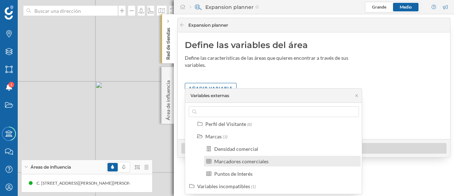
scroll to position [42, 0]
click at [240, 160] on div "Marcadores comerciales" at bounding box center [241, 160] width 54 height 6
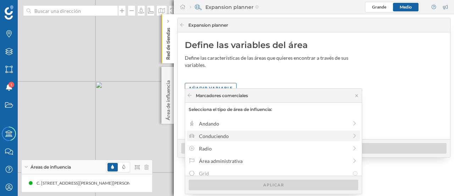
click at [240, 135] on div "Conduciendo" at bounding box center [273, 135] width 149 height 7
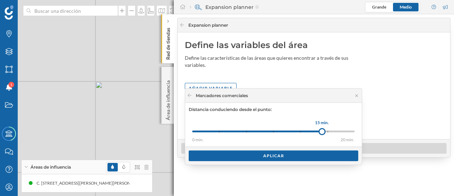
drag, startPoint x: 219, startPoint y: 130, endPoint x: 322, endPoint y: 126, distance: 103.7
click at [322, 126] on div "0 min. 3 min. 5 min. 7 min. 10 min. 15 min. 20 min. 15 min." at bounding box center [273, 131] width 177 height 30
click at [276, 154] on div "Aplicar" at bounding box center [274, 155] width 170 height 11
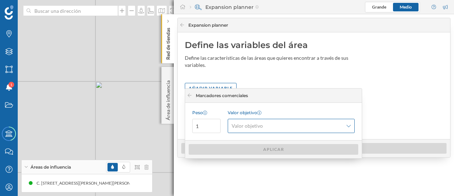
click at [253, 124] on span "Valor objetivo" at bounding box center [247, 125] width 31 height 7
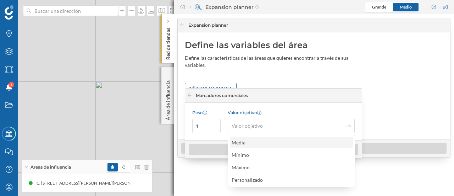
click at [240, 143] on div "Media" at bounding box center [239, 142] width 14 height 6
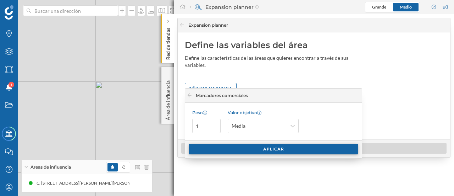
click at [275, 149] on div "Aplicar" at bounding box center [274, 148] width 170 height 11
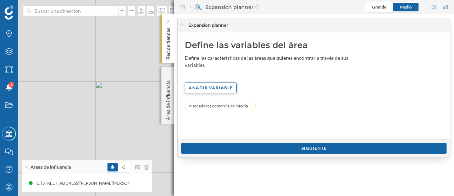
click at [212, 82] on div "Añadir variable" at bounding box center [211, 87] width 52 height 11
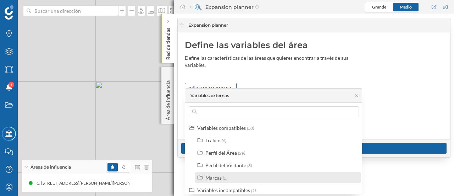
click at [214, 174] on div "Marcas" at bounding box center [214, 177] width 16 height 6
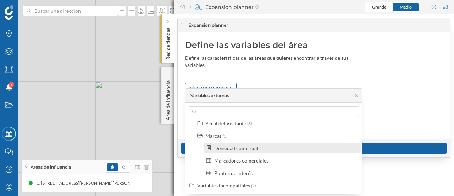
click at [236, 147] on div "Densidad comercial" at bounding box center [236, 148] width 44 height 6
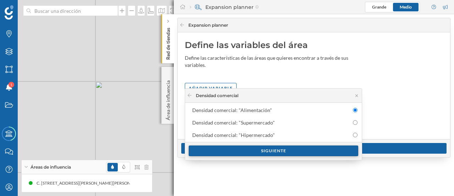
click at [273, 149] on div "Siguiente" at bounding box center [274, 150] width 170 height 11
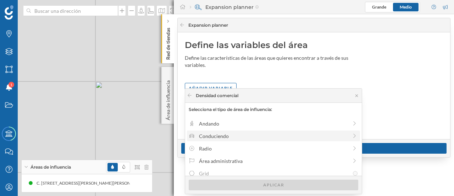
click at [214, 137] on div "Conduciendo" at bounding box center [273, 135] width 149 height 7
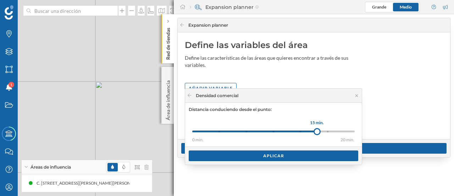
drag, startPoint x: 219, startPoint y: 130, endPoint x: 317, endPoint y: 129, distance: 98.3
click at [317, 129] on div at bounding box center [317, 131] width 7 height 7
click at [283, 154] on div "Aplicar" at bounding box center [274, 155] width 170 height 11
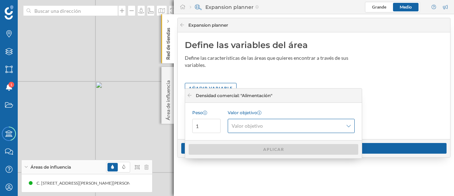
click at [268, 126] on span "Valor objetivo" at bounding box center [287, 125] width 111 height 7
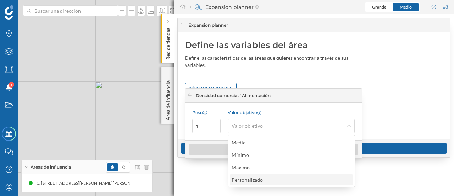
click at [252, 177] on div "Personalizado" at bounding box center [247, 179] width 31 height 6
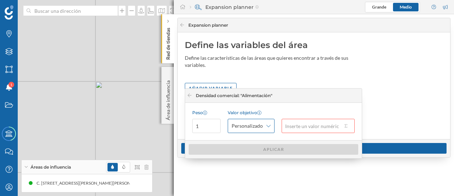
click at [268, 124] on icon at bounding box center [269, 125] width 4 height 5
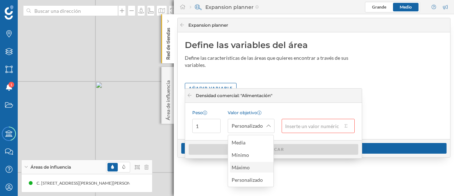
click at [241, 167] on div "Máximo" at bounding box center [241, 167] width 18 height 6
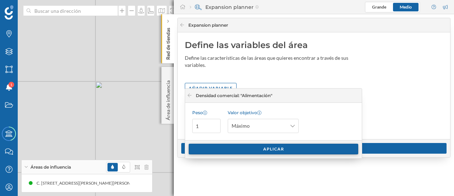
click at [280, 148] on div "Aplicar" at bounding box center [274, 148] width 170 height 11
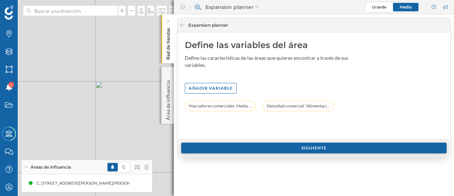
click at [313, 148] on div "Siguiente" at bounding box center [314, 147] width 266 height 11
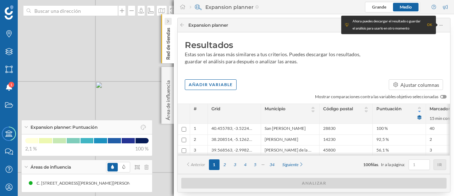
click at [170, 21] on div at bounding box center [168, 21] width 7 height 7
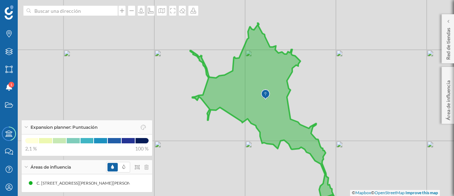
drag, startPoint x: 236, startPoint y: 113, endPoint x: 341, endPoint y: 102, distance: 104.9
click at [341, 102] on div "© Mapbox © OpenStreetMap Improve this map" at bounding box center [227, 98] width 454 height 196
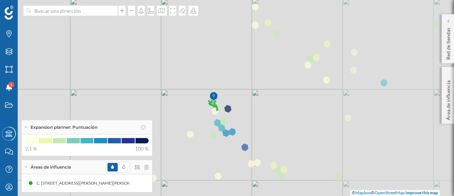
drag, startPoint x: 388, startPoint y: 113, endPoint x: 269, endPoint y: 114, distance: 118.9
click at [269, 114] on div "© Mapbox © OpenStreetMap Improve this map" at bounding box center [227, 98] width 454 height 196
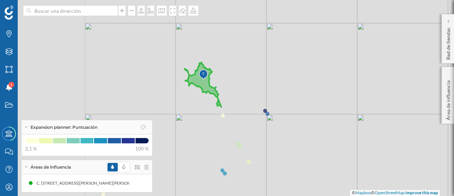
drag, startPoint x: 208, startPoint y: 109, endPoint x: 333, endPoint y: 119, distance: 125.0
click at [333, 119] on div "© Mapbox © OpenStreetMap Improve this map" at bounding box center [227, 98] width 454 height 196
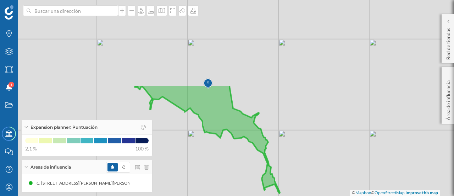
drag, startPoint x: 224, startPoint y: 66, endPoint x: 311, endPoint y: 171, distance: 136.2
click at [311, 171] on div "© Mapbox © OpenStreetMap Improve this map" at bounding box center [227, 98] width 454 height 196
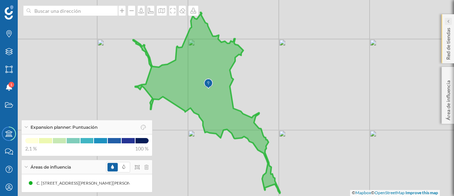
click at [449, 21] on icon at bounding box center [448, 22] width 2 height 4
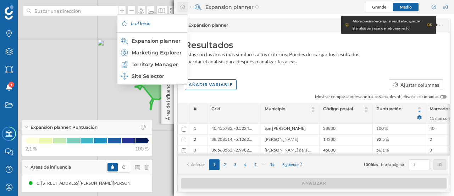
click at [182, 4] on div at bounding box center [182, 7] width 11 height 11
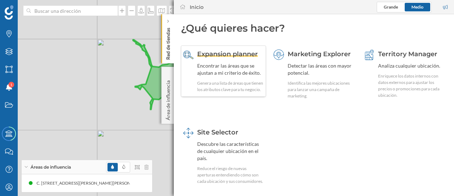
click at [223, 56] on span "Expansion planner" at bounding box center [227, 54] width 61 height 8
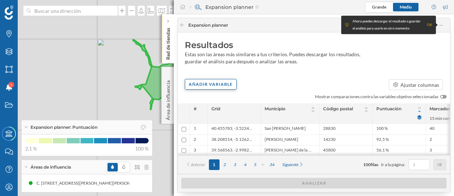
click at [216, 84] on div "Añadir variable" at bounding box center [211, 84] width 52 height 11
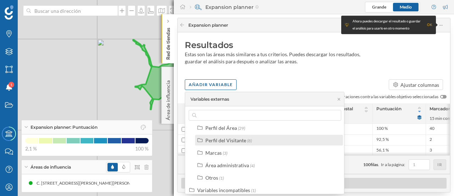
scroll to position [33, 0]
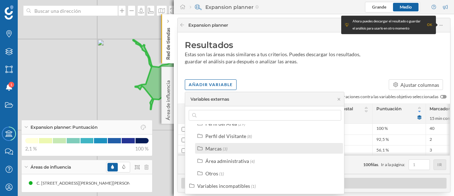
click at [215, 148] on div "Marcas" at bounding box center [214, 148] width 16 height 6
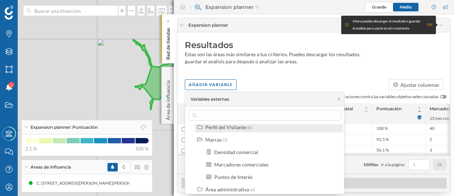
scroll to position [35, 0]
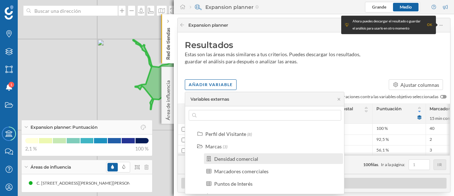
click at [231, 157] on div "Densidad comercial" at bounding box center [236, 158] width 44 height 6
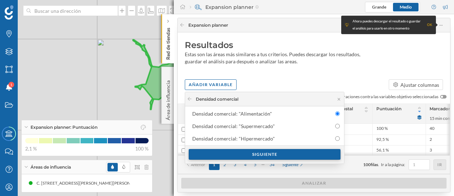
click at [263, 153] on div "Siguiente" at bounding box center [265, 154] width 152 height 11
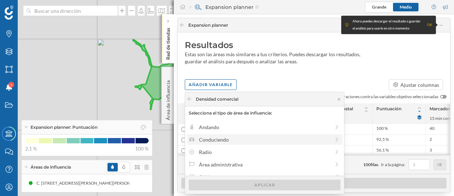
click at [292, 139] on div "Conduciendo" at bounding box center [264, 139] width 131 height 7
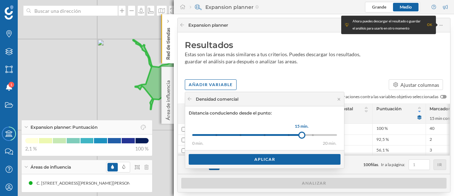
drag, startPoint x: 214, startPoint y: 131, endPoint x: 302, endPoint y: 134, distance: 87.7
click at [302, 134] on div at bounding box center [302, 134] width 7 height 7
click at [265, 158] on div "Aplicar" at bounding box center [265, 159] width 152 height 11
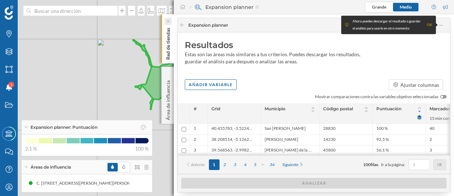
click at [166, 21] on div at bounding box center [168, 21] width 7 height 7
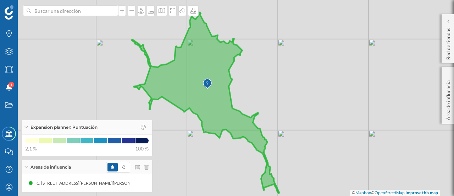
click at [26, 129] on div "Expansion planner: Puntuación" at bounding box center [87, 127] width 131 height 14
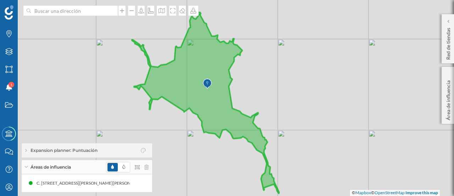
click at [25, 151] on div "Expansion planner: Puntuación" at bounding box center [87, 150] width 131 height 14
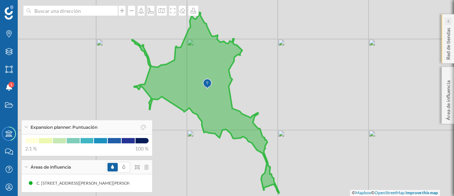
click at [450, 23] on div at bounding box center [448, 21] width 7 height 7
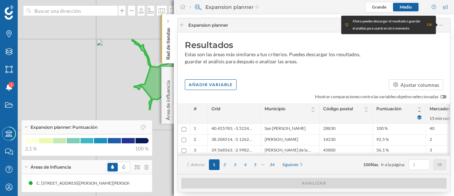
click at [432, 24] on div "OK" at bounding box center [429, 24] width 5 height 7
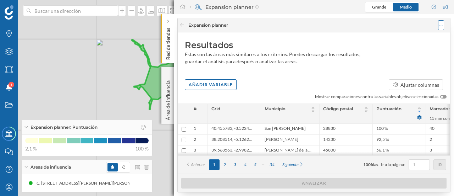
click at [443, 23] on div at bounding box center [441, 25] width 6 height 10
click at [184, 27] on div at bounding box center [182, 25] width 5 height 6
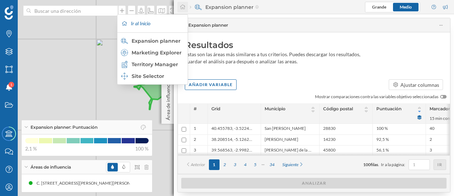
click at [184, 7] on icon at bounding box center [183, 6] width 6 height 5
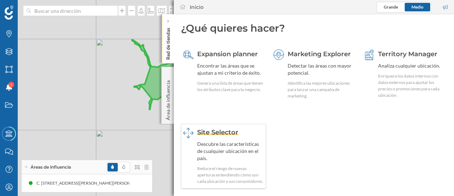
click at [215, 139] on div "Site Selector Descubre las características de cualquier ubicación en el país. R…" at bounding box center [230, 155] width 67 height 57
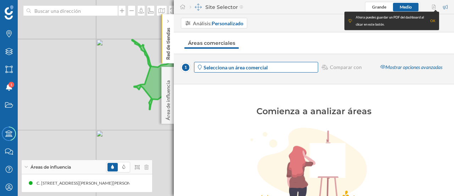
click at [236, 67] on strong "Selecciona un área comercial" at bounding box center [236, 67] width 64 height 6
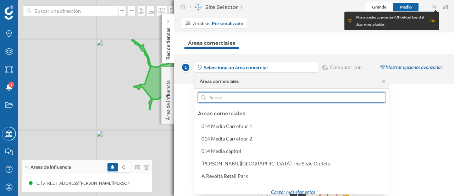
click at [225, 95] on input "text" at bounding box center [292, 97] width 172 height 11
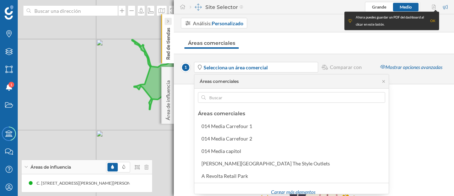
click at [169, 22] on icon at bounding box center [168, 22] width 2 height 4
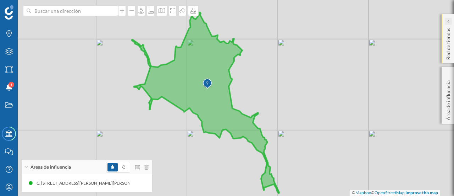
click at [449, 22] on icon at bounding box center [449, 21] width 2 height 3
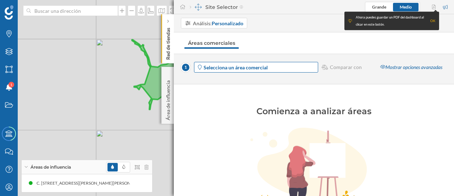
click at [258, 68] on strong "Selecciona un área comercial" at bounding box center [236, 67] width 64 height 6
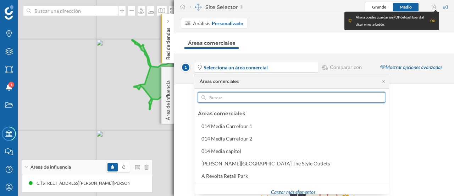
click at [220, 98] on input "text" at bounding box center [292, 97] width 172 height 11
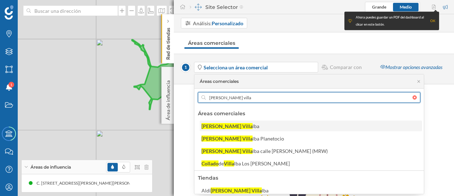
type input "[PERSON_NAME] villa"
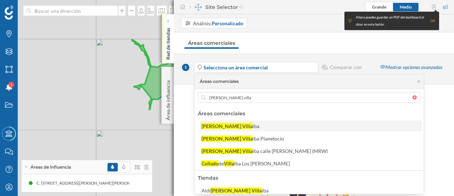
click at [223, 126] on div "[PERSON_NAME] Villa" at bounding box center [227, 126] width 51 height 6
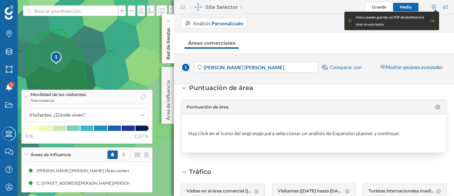
scroll to position [0, 0]
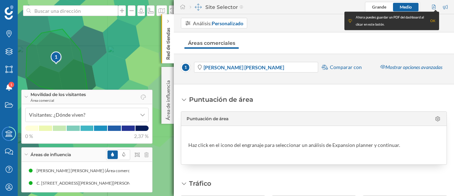
click at [436, 19] on div "Ahora puedes guardar un PDF del dashboard al clicar en este botón. OK" at bounding box center [392, 21] width 95 height 18
click at [433, 20] on div "OK" at bounding box center [433, 20] width 5 height 7
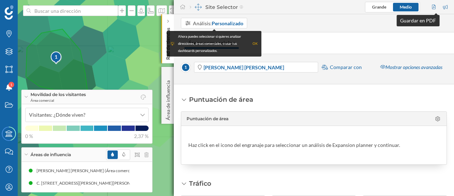
click at [434, 7] on div at bounding box center [435, 7] width 8 height 11
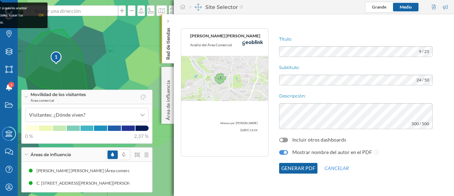
click at [298, 166] on button "Generar PDF" at bounding box center [298, 168] width 38 height 11
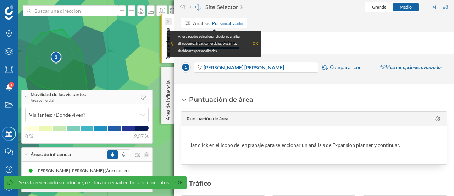
click at [169, 20] on div at bounding box center [168, 21] width 7 height 7
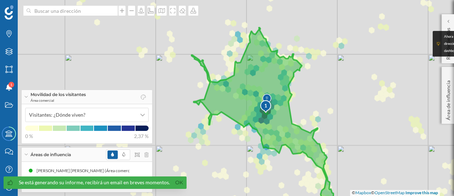
drag, startPoint x: 334, startPoint y: 52, endPoint x: 327, endPoint y: 90, distance: 38.4
click at [327, 90] on div "1 © Mapbox © OpenStreetMap Improve this map" at bounding box center [227, 98] width 454 height 196
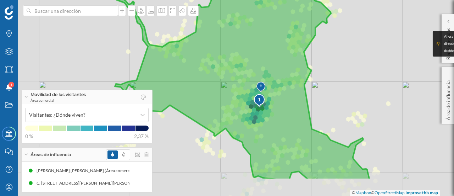
drag, startPoint x: 266, startPoint y: 123, endPoint x: 318, endPoint y: 86, distance: 64.2
click at [318, 86] on div "1 © Mapbox © OpenStreetMap Improve this map" at bounding box center [227, 98] width 454 height 196
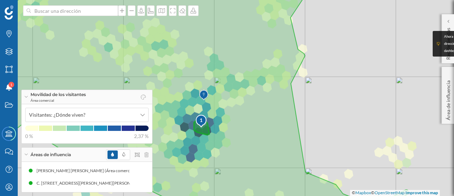
click at [202, 119] on div "1" at bounding box center [202, 119] width 12 height 7
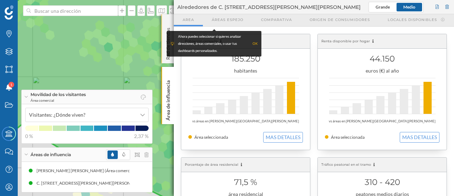
click at [168, 19] on div "Red de tiendas" at bounding box center [168, 38] width 12 height 49
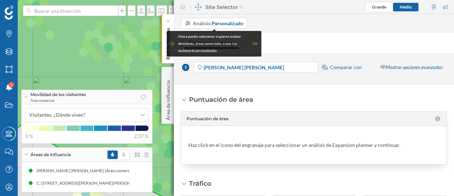
click at [168, 19] on icon at bounding box center [168, 21] width 2 height 4
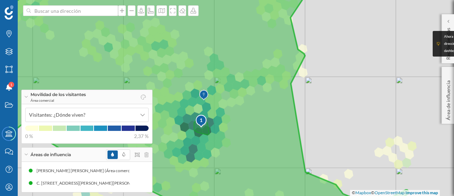
click at [203, 92] on img at bounding box center [203, 95] width 9 height 14
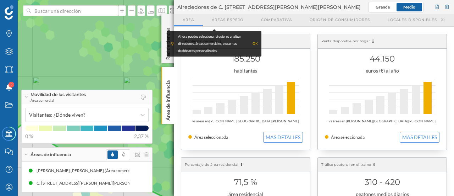
click at [131, 60] on icon at bounding box center [180, 97] width 455 height 237
click at [169, 21] on div "Red de tiendas" at bounding box center [168, 38] width 12 height 49
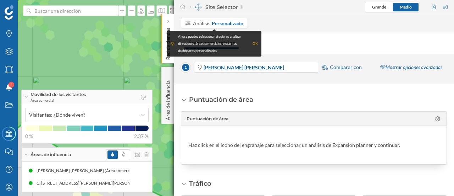
click at [169, 21] on icon at bounding box center [168, 21] width 2 height 3
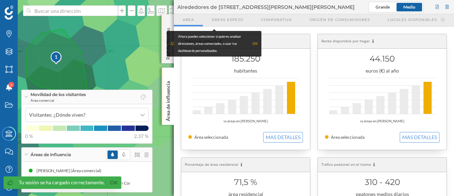
click at [168, 20] on div "Red de tiendas" at bounding box center [168, 38] width 12 height 49
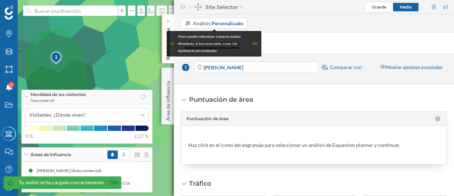
click at [168, 20] on icon at bounding box center [168, 22] width 2 height 4
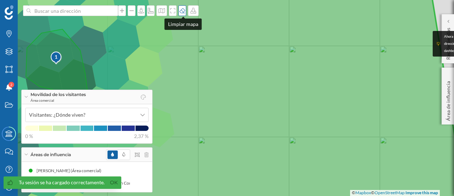
click at [184, 11] on icon at bounding box center [182, 11] width 7 height 6
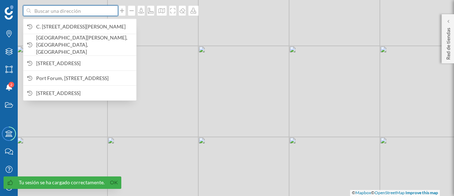
click at [84, 12] on input at bounding box center [71, 10] width 80 height 11
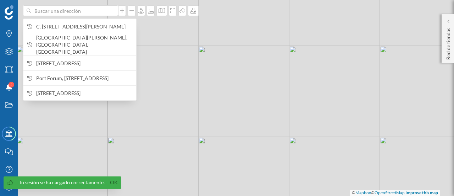
click at [84, 24] on span "C. [STREET_ADDRESS][PERSON_NAME][PERSON_NAME]" at bounding box center [84, 26] width 97 height 7
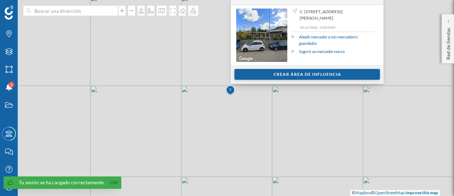
click at [295, 71] on div "Crear área de influencia" at bounding box center [308, 74] width 146 height 11
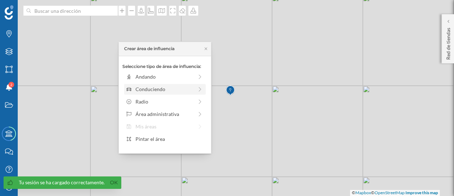
click at [166, 88] on div "Conduciendo" at bounding box center [165, 88] width 58 height 7
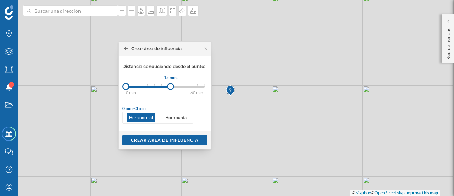
drag, startPoint x: 134, startPoint y: 86, endPoint x: 171, endPoint y: 83, distance: 36.6
click at [171, 83] on div at bounding box center [170, 86] width 7 height 7
click at [169, 138] on div "Crear área de influencia" at bounding box center [164, 139] width 85 height 11
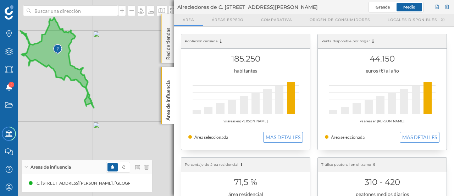
click at [166, 19] on div "Red de tiendas" at bounding box center [168, 38] width 12 height 49
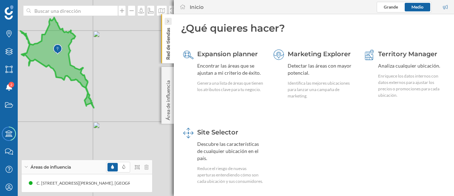
click at [168, 22] on icon at bounding box center [168, 21] width 2 height 3
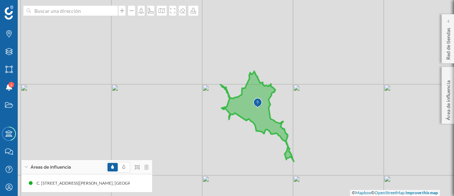
drag, startPoint x: 150, startPoint y: 69, endPoint x: 350, endPoint y: 122, distance: 207.2
click at [350, 122] on div "© Mapbox © OpenStreetMap Improve this map" at bounding box center [227, 98] width 454 height 196
click at [8, 32] on icon "Marcas" at bounding box center [9, 33] width 9 height 7
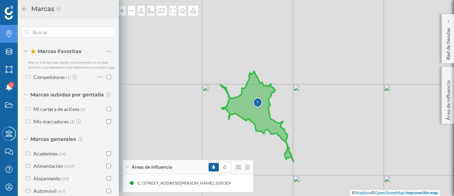
scroll to position [102, 0]
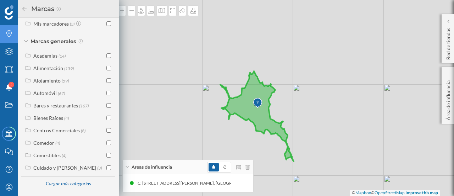
click at [63, 183] on div "Cargar más categorías" at bounding box center [68, 183] width 54 height 11
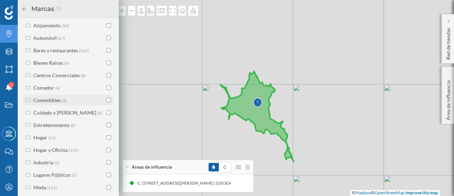
scroll to position [226, 0]
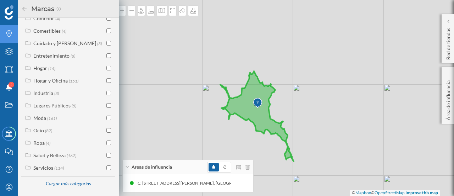
click at [65, 183] on div "Cargar más categorías" at bounding box center [68, 183] width 54 height 11
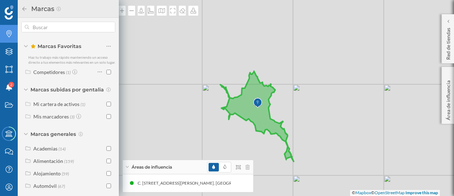
scroll to position [0, 0]
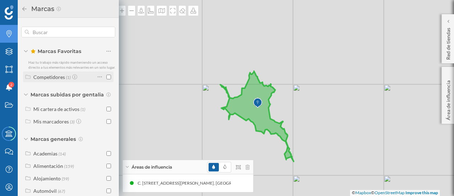
click at [51, 80] on div "Competidores" at bounding box center [49, 77] width 32 height 6
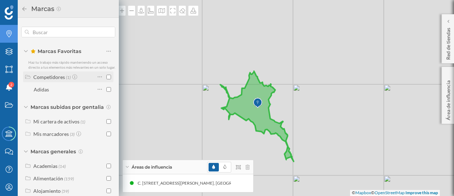
click at [107, 79] on input "checkbox" at bounding box center [108, 77] width 5 height 5
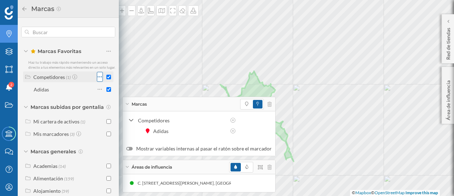
click at [98, 80] on icon at bounding box center [100, 76] width 5 height 7
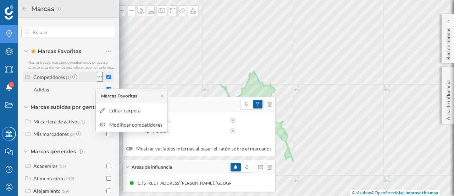
click at [98, 80] on icon at bounding box center [100, 76] width 5 height 7
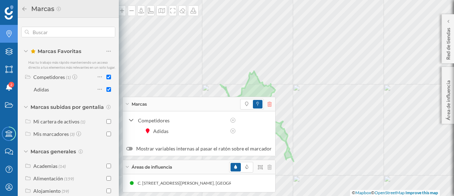
click at [268, 105] on icon at bounding box center [270, 104] width 4 height 5
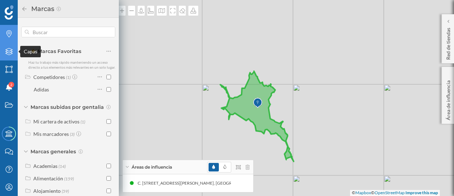
click at [10, 52] on icon "Capas" at bounding box center [9, 51] width 9 height 7
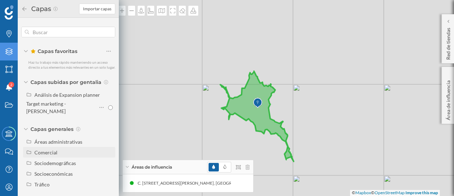
click at [40, 149] on div "Comercial" at bounding box center [45, 152] width 23 height 6
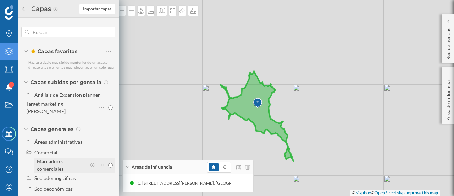
click at [108, 165] on input "Marcadores comerciales" at bounding box center [110, 165] width 5 height 5
click at [100, 165] on icon at bounding box center [101, 164] width 5 height 7
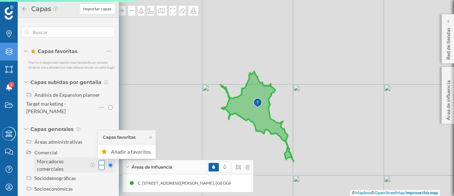
click at [100, 165] on icon at bounding box center [101, 164] width 5 height 7
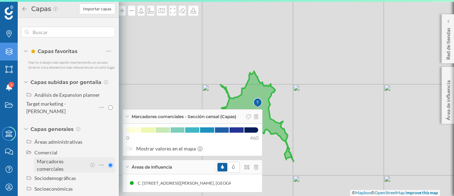
scroll to position [20, 0]
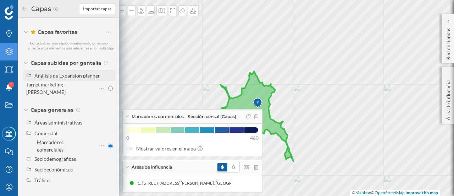
click at [89, 78] on div "Análisis de Expansion planner" at bounding box center [67, 75] width 66 height 6
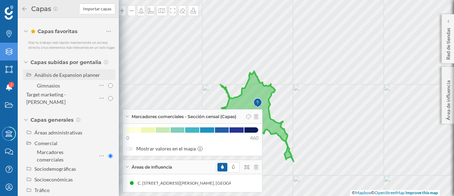
click at [73, 78] on div "Análisis de Expansion planner" at bounding box center [67, 75] width 66 height 6
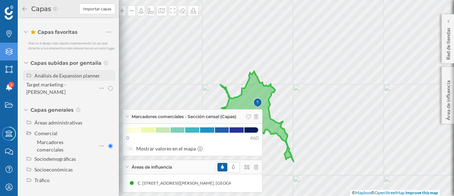
click at [73, 78] on div "Análisis de Expansion planner" at bounding box center [67, 75] width 66 height 6
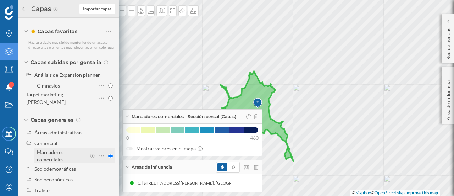
click at [108, 156] on input "Marcadores comerciales" at bounding box center [110, 155] width 5 height 5
radio input "true"
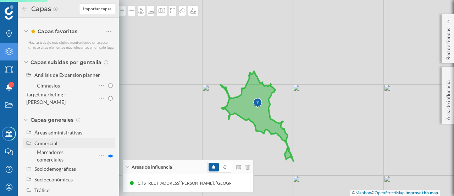
click at [45, 145] on div "Comercial" at bounding box center [45, 143] width 23 height 6
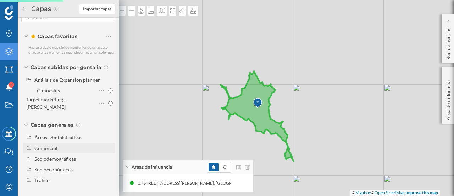
scroll to position [16, 0]
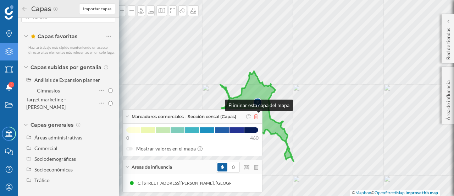
click at [258, 117] on icon at bounding box center [256, 116] width 4 height 5
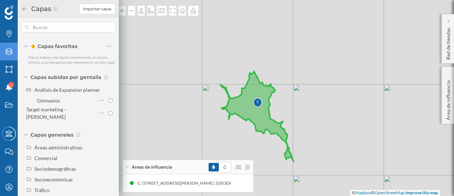
scroll to position [0, 0]
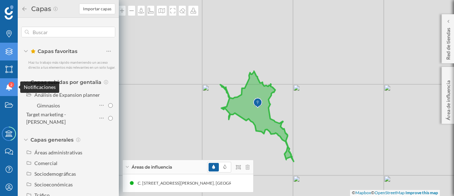
click at [9, 87] on icon at bounding box center [9, 86] width 6 height 7
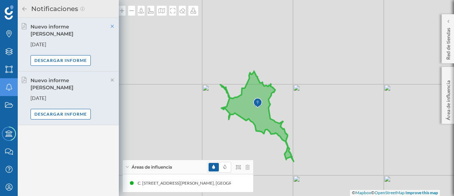
click at [112, 27] on icon at bounding box center [112, 26] width 3 height 3
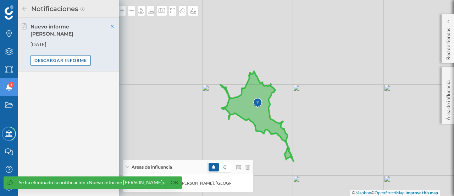
click at [111, 23] on div at bounding box center [112, 26] width 6 height 6
click at [113, 25] on icon at bounding box center [112, 26] width 6 height 5
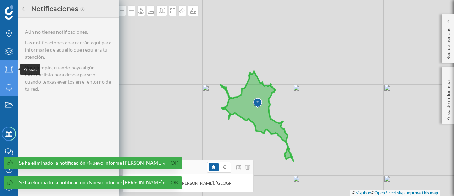
click at [7, 68] on icon "Áreas" at bounding box center [9, 69] width 9 height 7
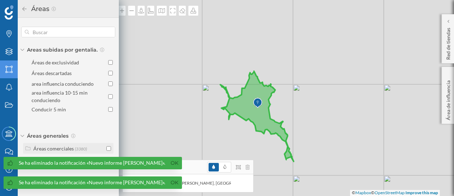
click at [110, 147] on input "checkbox" at bounding box center [108, 148] width 5 height 5
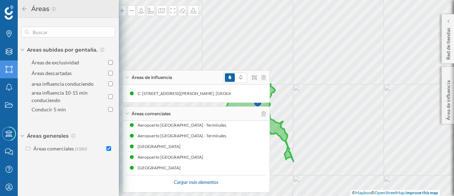
scroll to position [71, 0]
click at [193, 181] on div "Cargar más elementos" at bounding box center [196, 181] width 53 height 11
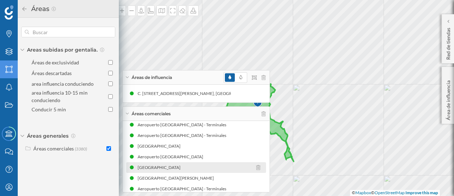
scroll to position [178, 0]
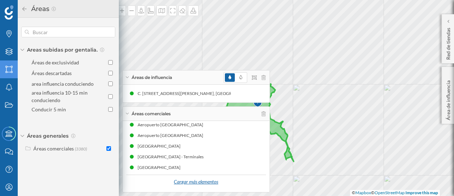
click at [195, 183] on div "Cargar más elementos" at bounding box center [196, 181] width 53 height 11
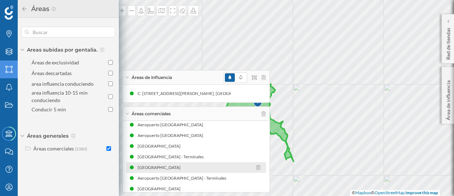
scroll to position [284, 0]
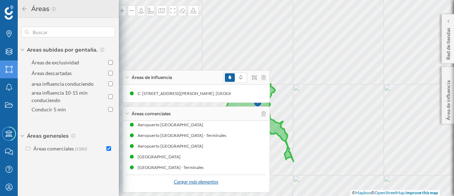
click at [197, 181] on div "Cargar más elementos" at bounding box center [196, 181] width 53 height 11
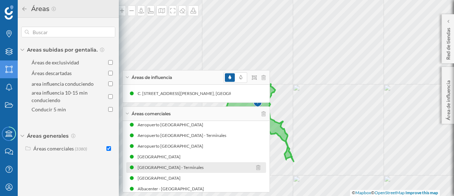
scroll to position [391, 0]
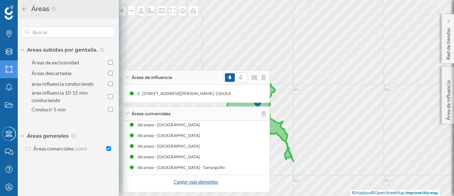
click at [195, 183] on div "Cargar más elementos" at bounding box center [196, 181] width 53 height 11
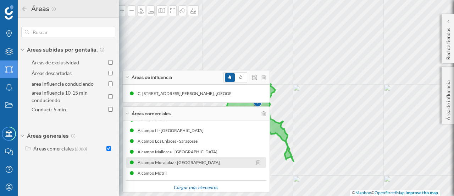
scroll to position [497, 0]
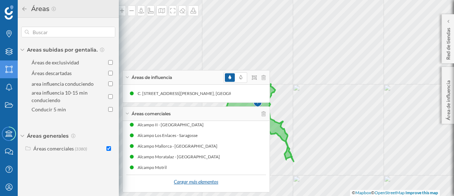
click at [192, 180] on div "Cargar más elementos" at bounding box center [196, 181] width 53 height 11
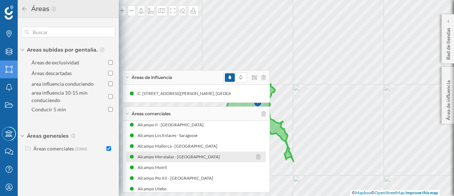
scroll to position [604, 0]
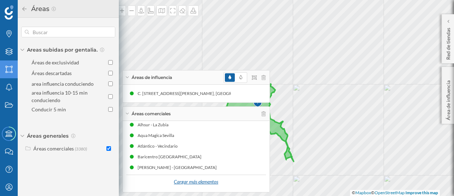
click at [194, 181] on div "Cargar más elementos" at bounding box center [196, 181] width 53 height 11
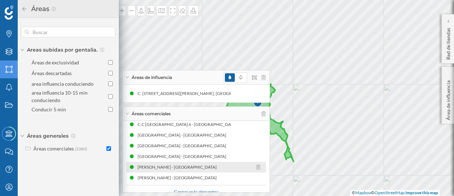
scroll to position [710, 0]
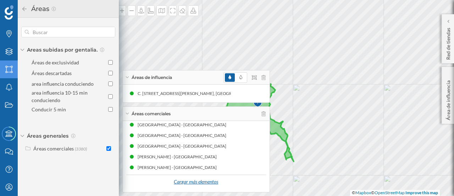
click at [197, 183] on div "Cargar más elementos" at bounding box center [196, 181] width 53 height 11
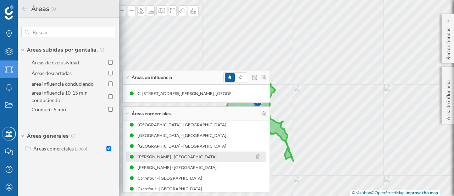
scroll to position [817, 0]
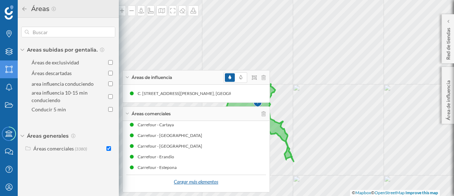
click at [191, 182] on div "Cargar más elementos" at bounding box center [196, 181] width 53 height 11
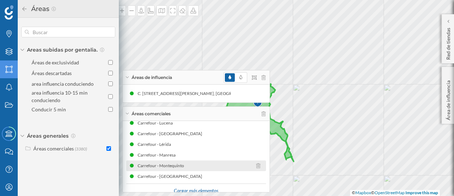
scroll to position [923, 0]
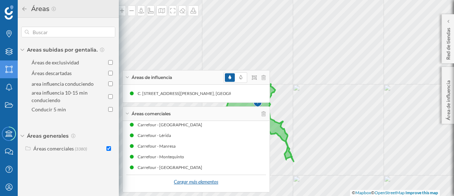
click at [192, 183] on div "Cargar más elementos" at bounding box center [196, 181] width 53 height 11
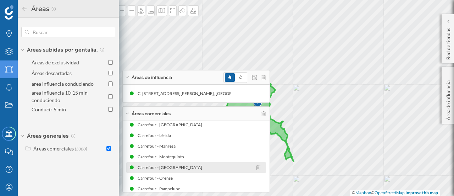
scroll to position [1030, 0]
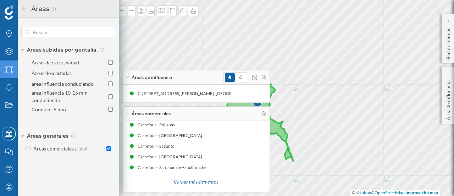
click at [192, 181] on div "Cargar más elementos" at bounding box center [196, 181] width 53 height 11
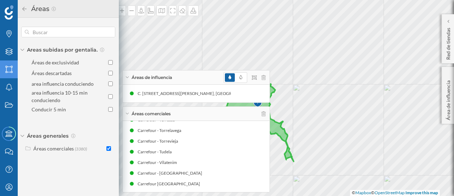
scroll to position [1136, 0]
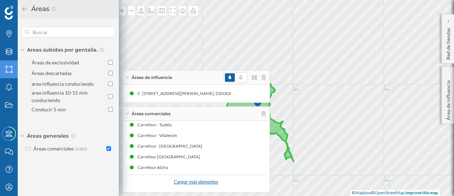
click at [190, 181] on div "Cargar más elementos" at bounding box center [196, 181] width 53 height 11
click at [268, 111] on div "Áreas comerciales" at bounding box center [196, 113] width 147 height 14
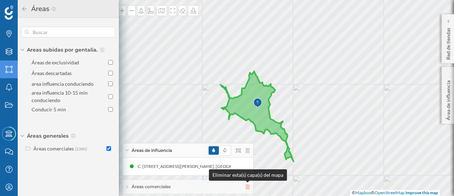
click at [249, 186] on icon at bounding box center [248, 186] width 4 height 5
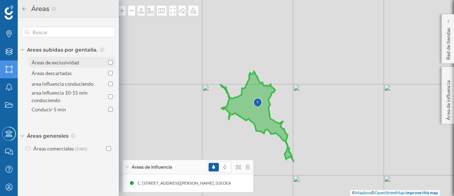
click at [54, 61] on div "Áreas de exclusividad" at bounding box center [56, 62] width 48 height 6
click at [108, 61] on input "Áreas de exclusividad" at bounding box center [110, 62] width 5 height 5
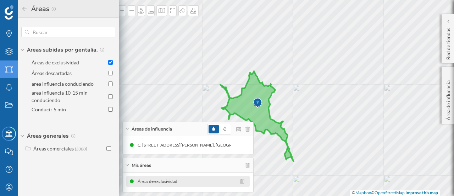
click at [159, 181] on div "Áreas de exclusividad" at bounding box center [159, 180] width 43 height 7
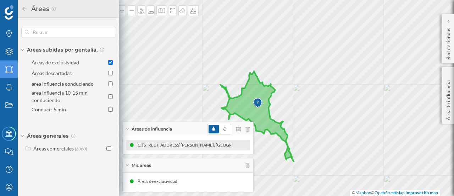
click at [250, 164] on div "Mis áreas" at bounding box center [188, 165] width 131 height 14
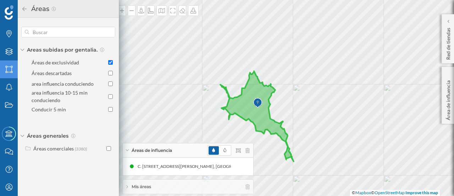
click at [245, 186] on div "Mis áreas" at bounding box center [188, 186] width 131 height 14
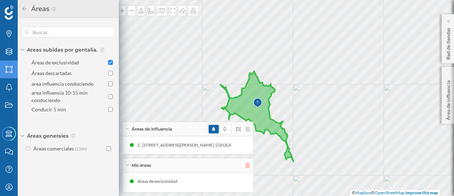
click at [248, 166] on icon at bounding box center [248, 165] width 4 height 5
checkbox input "false"
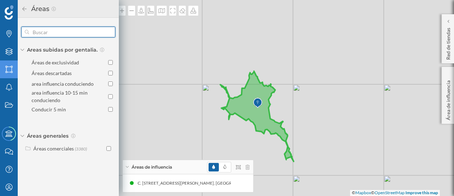
click at [44, 32] on input "text" at bounding box center [68, 32] width 78 height 14
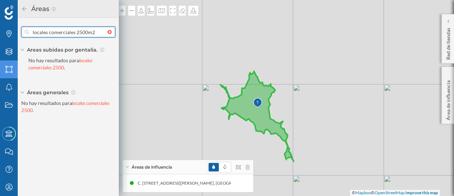
type input "locales comerciales 2500m2"
click at [108, 32] on div at bounding box center [112, 32] width 8 height 4
click at [108, 32] on input "text" at bounding box center [68, 32] width 78 height 14
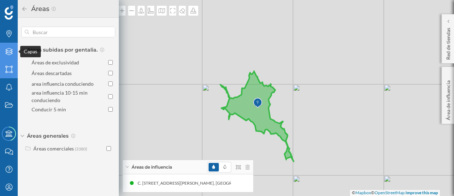
click at [10, 49] on icon "Capas" at bounding box center [9, 51] width 9 height 7
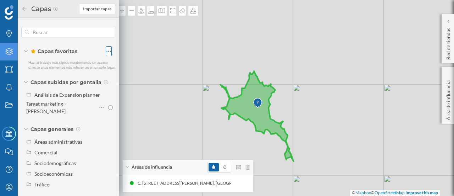
click at [108, 54] on icon at bounding box center [108, 51] width 5 height 7
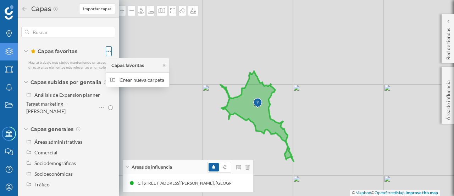
click at [107, 52] on icon at bounding box center [108, 51] width 5 height 7
